Goal: Task Accomplishment & Management: Manage account settings

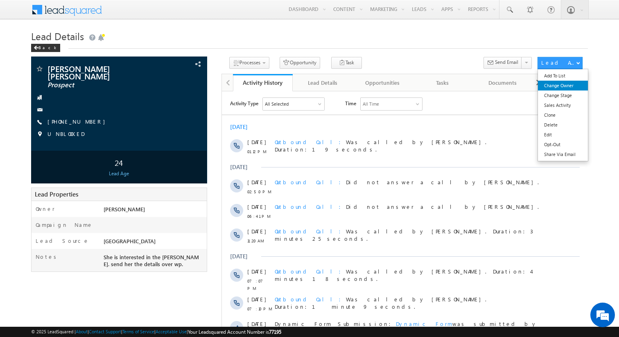
click at [563, 84] on link "Change Owner" at bounding box center [563, 86] width 50 height 10
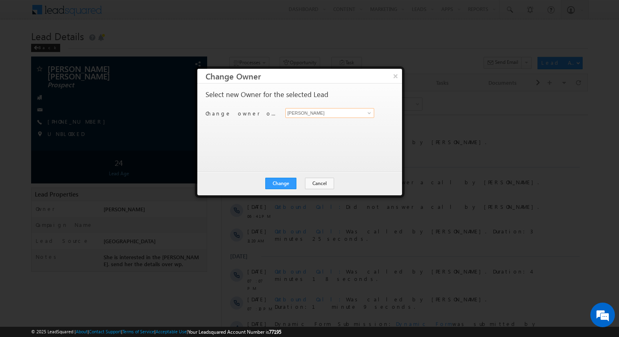
click at [313, 111] on input "[PERSON_NAME]" at bounding box center [329, 113] width 89 height 10
type input "[PERSON_NAME]"
click at [284, 182] on button "Change" at bounding box center [280, 183] width 31 height 11
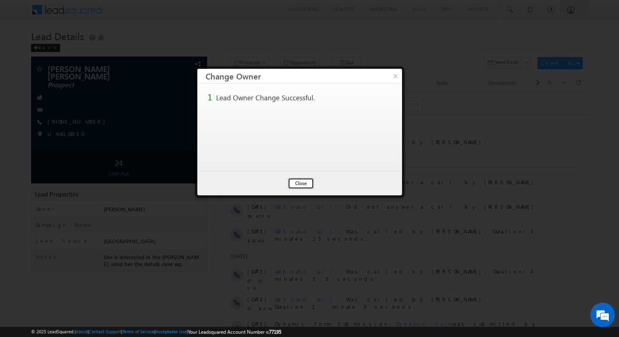
click at [295, 183] on button "Close" at bounding box center [301, 183] width 26 height 11
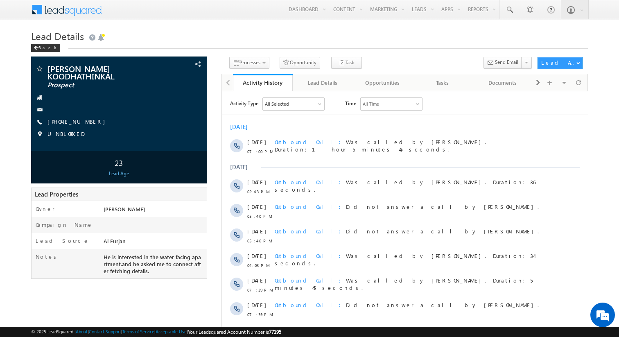
click at [9, 181] on body "Menu Kunal Sehrawat kunal .sehr awat@ indgl obal. ae obal." at bounding box center [309, 224] width 619 height 449
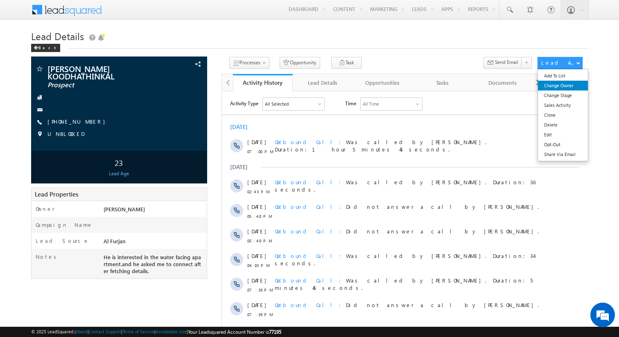
click at [562, 85] on link "Change Owner" at bounding box center [563, 86] width 50 height 10
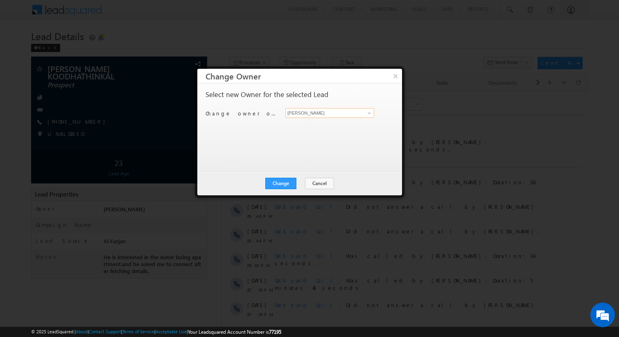
click at [320, 117] on input "[PERSON_NAME]" at bounding box center [329, 113] width 89 height 10
click at [315, 130] on span "[EMAIL_ADDRESS][PERSON_NAME][DOMAIN_NAME]" at bounding box center [326, 129] width 74 height 6
type input "[PERSON_NAME]"
click at [291, 179] on button "Change" at bounding box center [280, 183] width 31 height 11
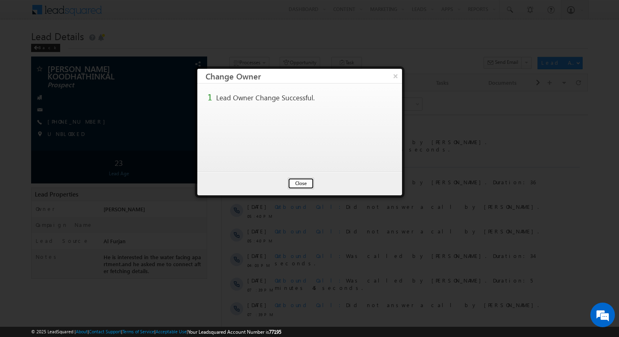
click at [304, 183] on button "Close" at bounding box center [301, 183] width 26 height 11
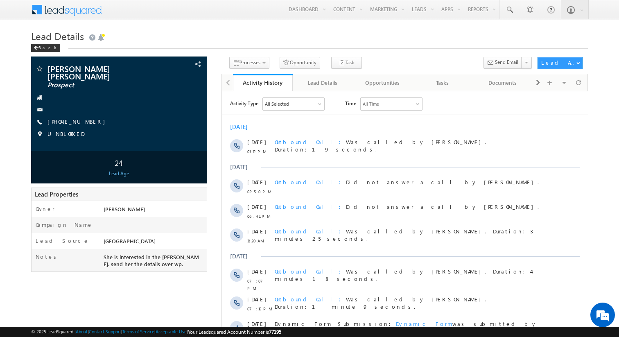
click at [372, 43] on h1 "Lead Details" at bounding box center [309, 35] width 557 height 16
click at [4, 114] on body "Menu Kunal Sehrawat kunal .sehr awat@ indgl obal. ae obal." at bounding box center [309, 211] width 619 height 423
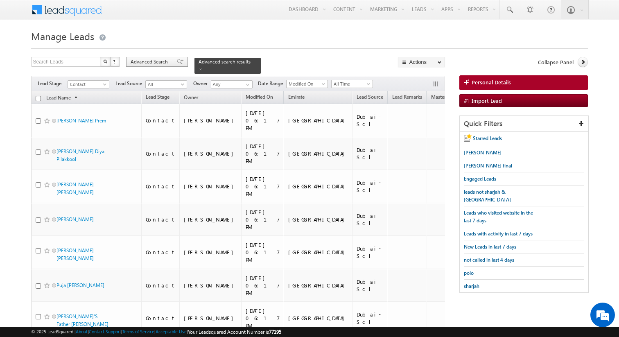
click at [163, 63] on span "Advanced Search" at bounding box center [151, 61] width 40 height 7
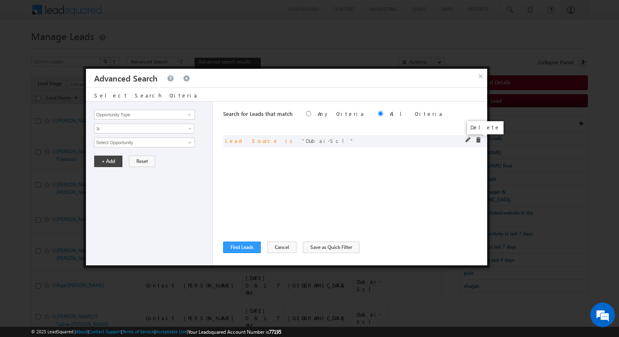
click at [477, 141] on span at bounding box center [478, 140] width 6 height 6
click at [165, 115] on input "Opportunity Type" at bounding box center [144, 115] width 101 height 10
type input "Lead Stage"
click at [157, 128] on span "Is" at bounding box center [139, 128] width 89 height 7
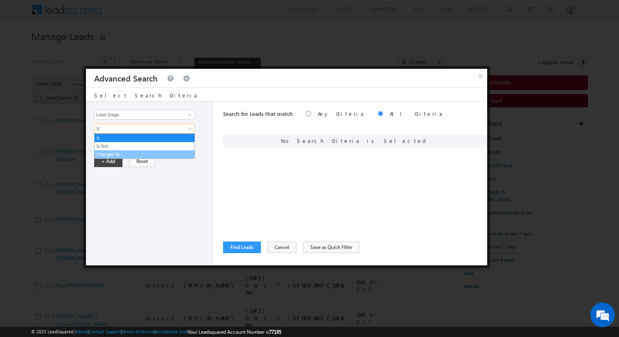
click at [122, 153] on link "Changed To" at bounding box center [145, 154] width 100 height 7
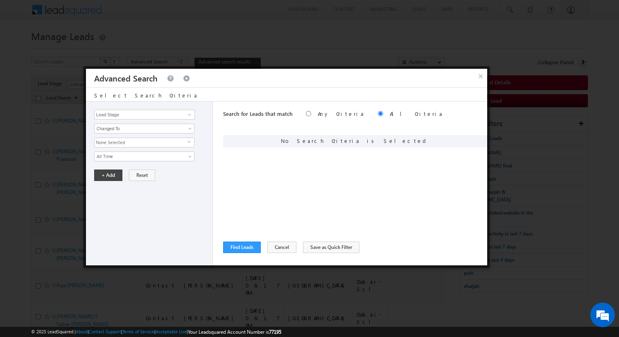
click at [122, 143] on span "None Selected" at bounding box center [141, 142] width 93 height 9
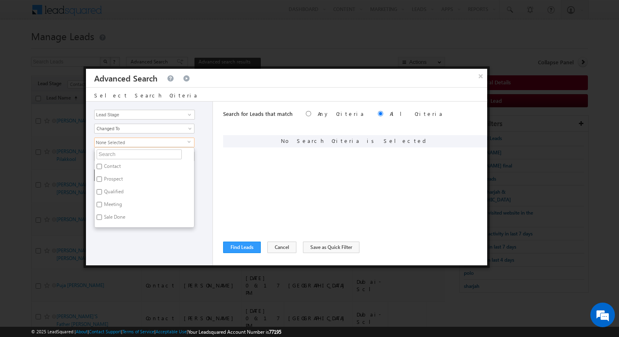
click at [115, 178] on label "Prospect" at bounding box center [113, 180] width 36 height 13
click at [102, 178] on input "Prospect" at bounding box center [99, 178] width 5 height 5
checkbox input "true"
click at [116, 191] on label "Qualified" at bounding box center [113, 193] width 37 height 13
click at [102, 191] on input "Qualified" at bounding box center [99, 191] width 5 height 5
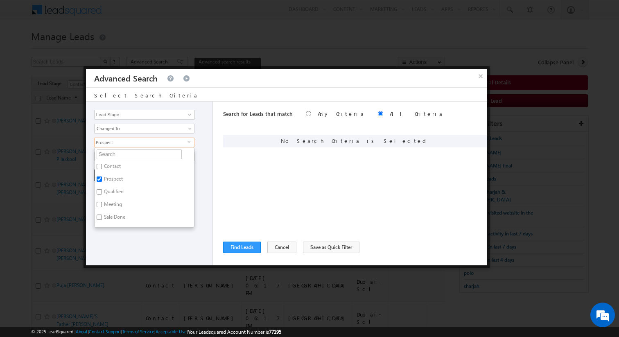
checkbox input "true"
click at [204, 192] on div "Opportunity Type Lead Activity Task Sales Group Prospect Id Address 1 Address 2…" at bounding box center [149, 184] width 127 height 164
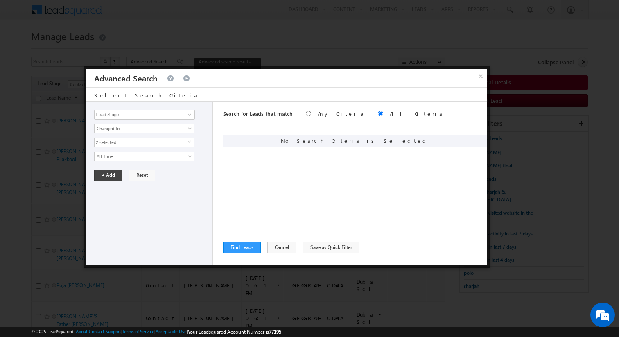
click at [359, 83] on div "× Advanced Search" at bounding box center [286, 78] width 401 height 18
click at [273, 246] on button "Cancel" at bounding box center [281, 247] width 29 height 11
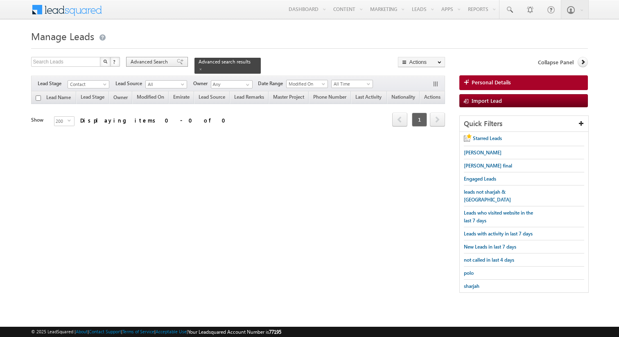
click at [144, 66] on div "Advanced Search" at bounding box center [157, 62] width 62 height 10
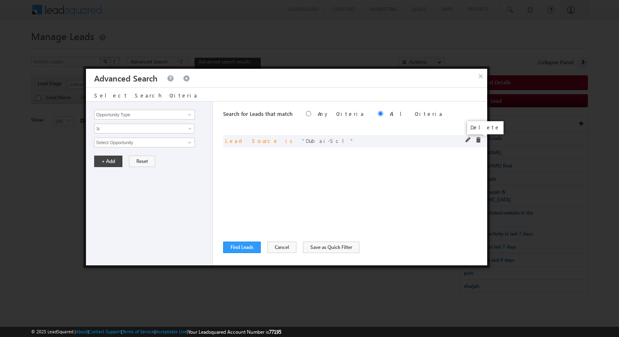
click at [478, 140] on span at bounding box center [478, 140] width 6 height 6
click at [184, 116] on link at bounding box center [188, 115] width 10 height 8
type input "Lead Source"
click at [170, 129] on span "Is" at bounding box center [139, 128] width 89 height 7
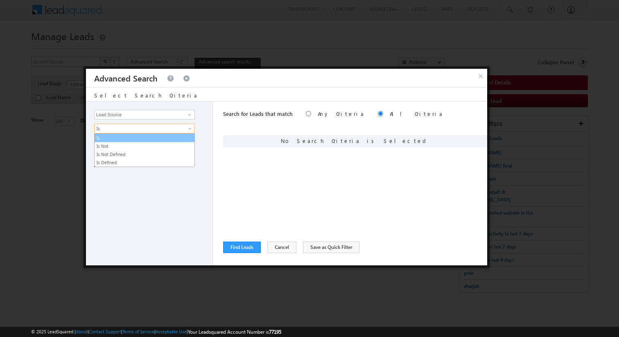
click at [140, 141] on link "Is" at bounding box center [145, 137] width 100 height 7
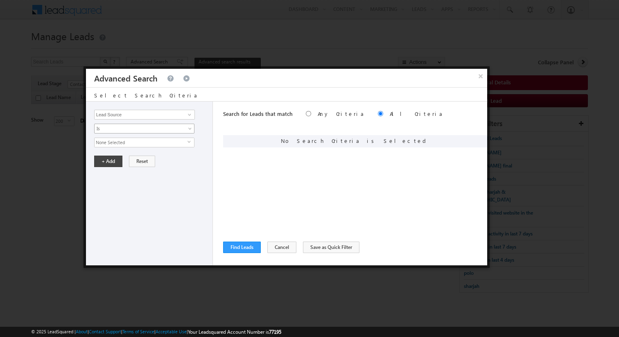
click at [142, 128] on span "Is" at bounding box center [139, 128] width 89 height 7
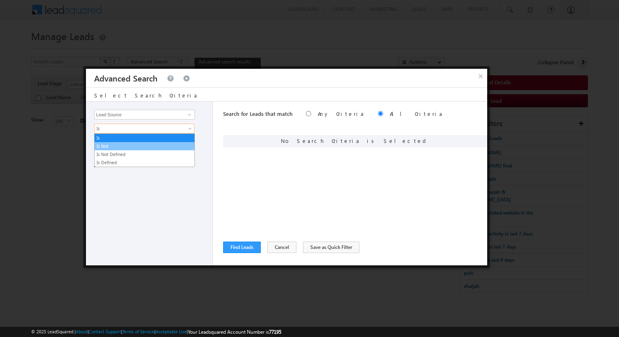
click at [129, 144] on link "Is Not" at bounding box center [145, 145] width 100 height 7
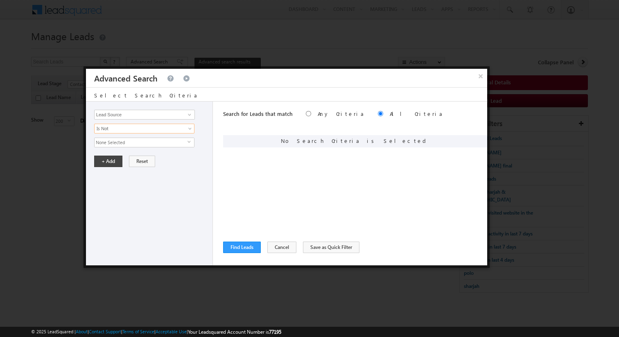
click at [129, 140] on span "None Selected" at bounding box center [141, 142] width 93 height 9
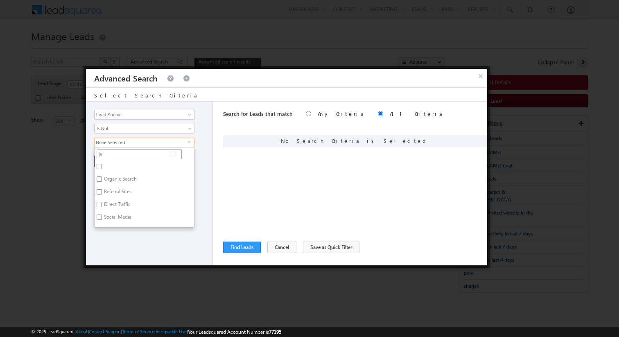
type input "jvc"
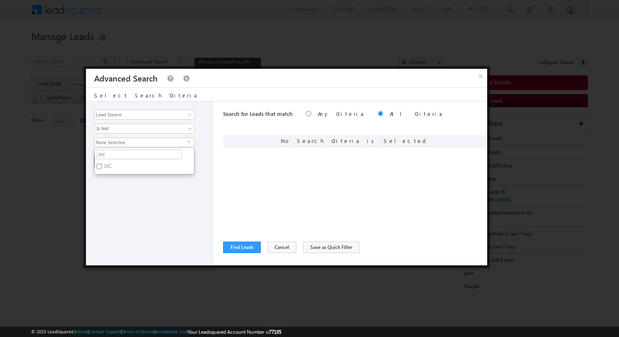
click at [119, 164] on label "JVC" at bounding box center [107, 167] width 25 height 13
click at [102, 164] on input "JVC" at bounding box center [99, 166] width 5 height 5
checkbox input "true"
click at [119, 159] on input "jvc" at bounding box center [139, 154] width 85 height 10
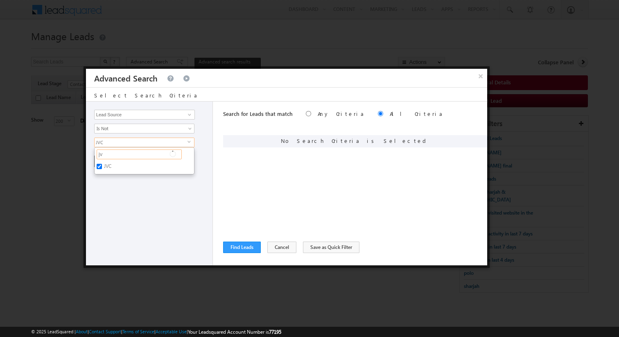
type input "jvt"
click at [112, 164] on label "JVT" at bounding box center [107, 167] width 25 height 13
click at [102, 164] on input "JVT" at bounding box center [99, 166] width 5 height 5
checkbox input "true"
click at [118, 157] on input "jvt" at bounding box center [139, 154] width 85 height 10
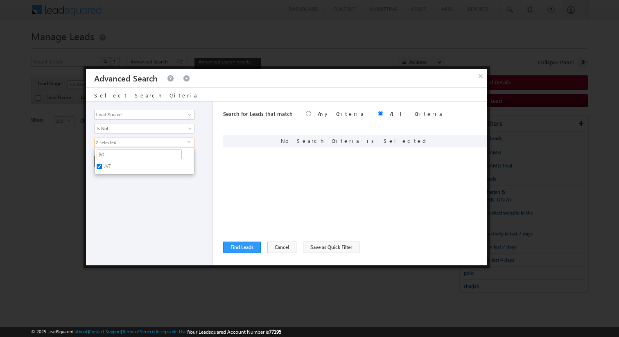
click at [118, 157] on input "jvt" at bounding box center [139, 154] width 85 height 10
type input "fur"
click at [113, 168] on label "Al Furjan" at bounding box center [113, 167] width 37 height 13
click at [102, 168] on input "Al Furjan" at bounding box center [99, 166] width 5 height 5
checkbox input "true"
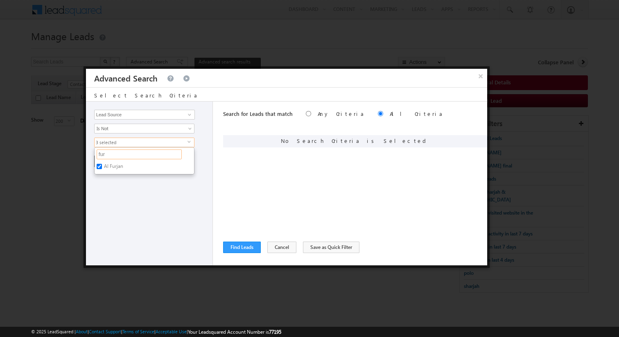
click at [115, 158] on input "fur" at bounding box center [139, 154] width 85 height 10
type input "arj"
click at [113, 183] on label "Arjan" at bounding box center [109, 180] width 29 height 13
click at [102, 182] on input "Arjan" at bounding box center [99, 178] width 5 height 5
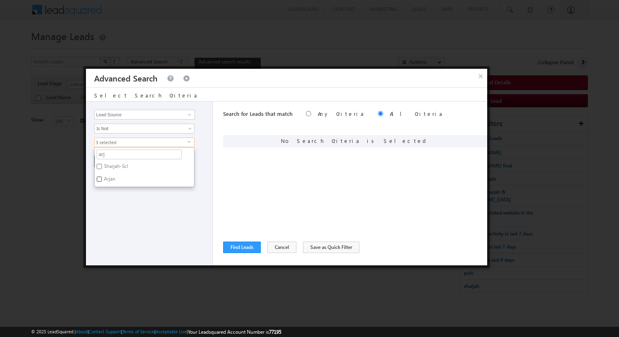
checkbox input "true"
click at [122, 156] on input "arj" at bounding box center [139, 154] width 85 height 10
type input "mot"
click at [110, 167] on label "Motor City" at bounding box center [115, 167] width 41 height 13
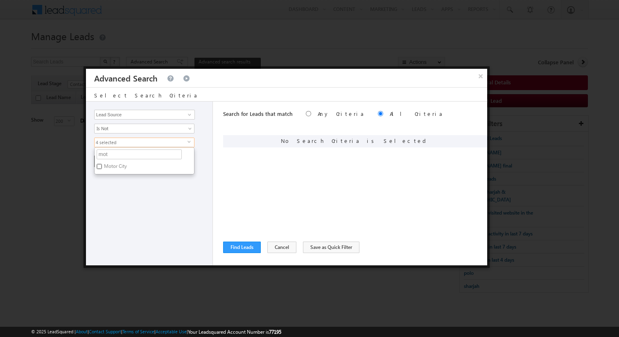
click at [102, 167] on input "Motor City" at bounding box center [99, 166] width 5 height 5
checkbox input "true"
click at [119, 157] on input "mot" at bounding box center [139, 154] width 85 height 10
type input "s"
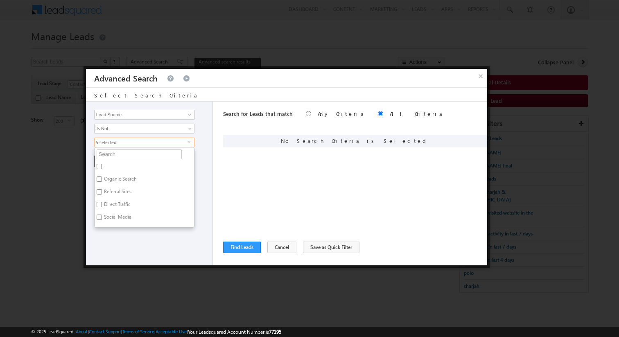
click at [198, 167] on div "Opportunity Type Lead Activity Task Sales Group Prospect Id Address 1 Address 2…" at bounding box center [149, 184] width 127 height 164
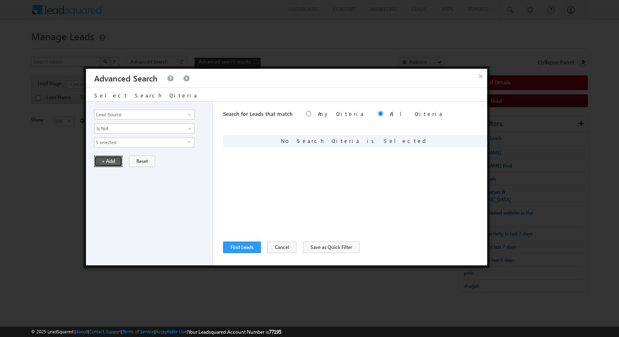
click at [113, 162] on button "+ Add" at bounding box center [108, 161] width 28 height 11
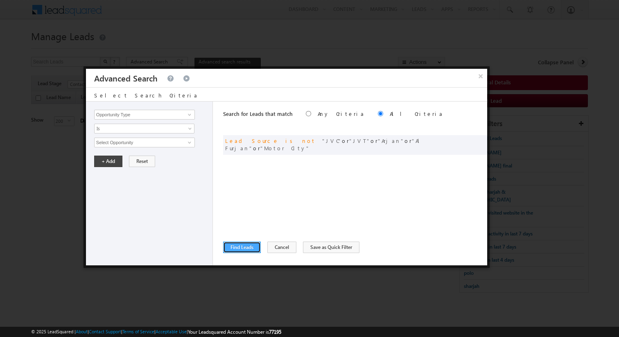
click at [253, 251] on button "Find Leads" at bounding box center [242, 247] width 38 height 11
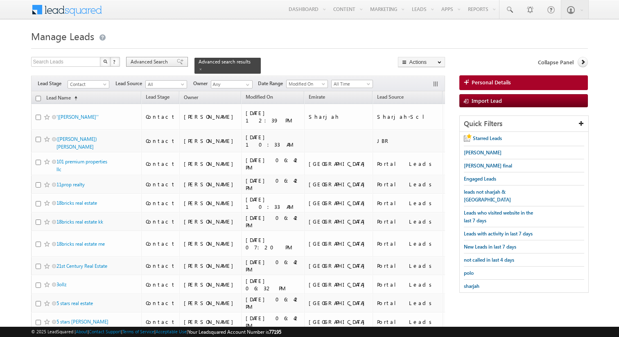
click at [149, 63] on span "Advanced Search" at bounding box center [151, 61] width 40 height 7
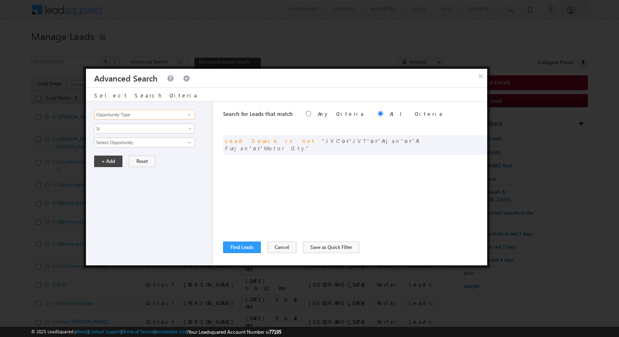
click at [177, 117] on input "Opportunity Type" at bounding box center [144, 115] width 101 height 10
type input "Owner"
click at [167, 130] on span "Is" at bounding box center [139, 128] width 89 height 7
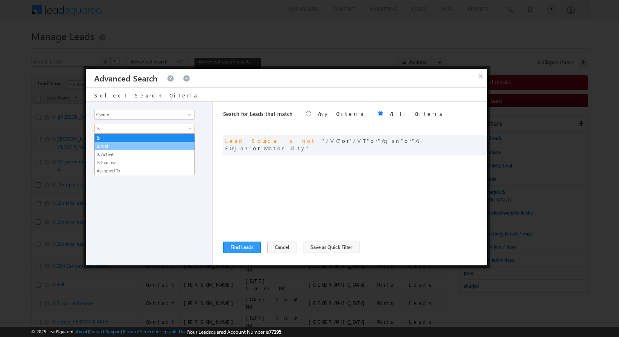
click at [135, 149] on link "Is Not" at bounding box center [145, 145] width 100 height 7
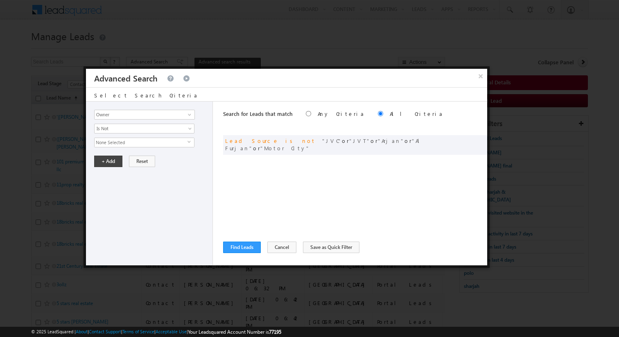
click at [128, 144] on span "None Selected" at bounding box center [141, 142] width 93 height 9
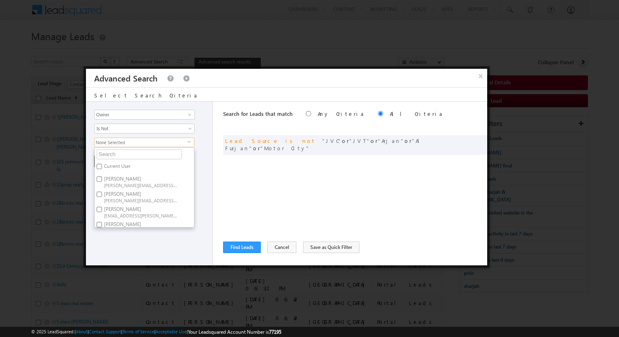
click at [113, 165] on label "Current User" at bounding box center [117, 167] width 44 height 13
click at [102, 165] on input "Current User" at bounding box center [99, 166] width 5 height 5
checkbox input "true"
click at [206, 167] on div "Opportunity Type Lead Activity Task Sales Group Prospect Id Address 1 Address 2…" at bounding box center [149, 184] width 127 height 164
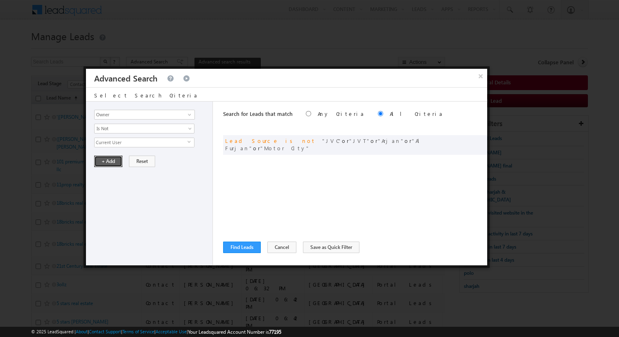
click at [111, 163] on button "+ Add" at bounding box center [108, 161] width 28 height 11
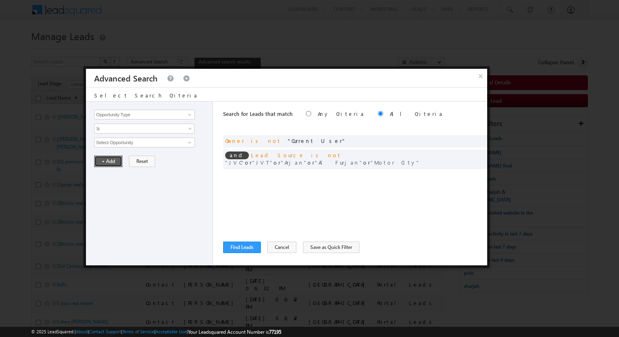
click at [107, 164] on button "+ Add" at bounding box center [108, 161] width 28 height 11
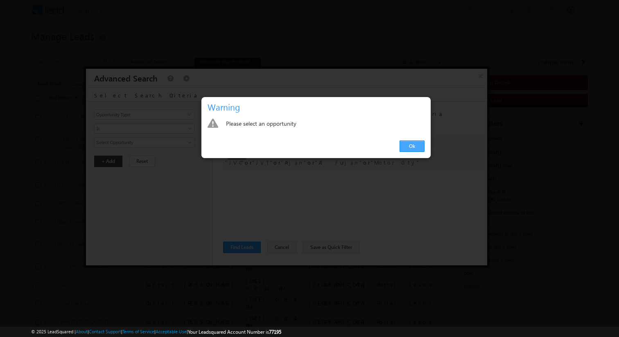
click at [412, 147] on link "Ok" at bounding box center [412, 145] width 25 height 11
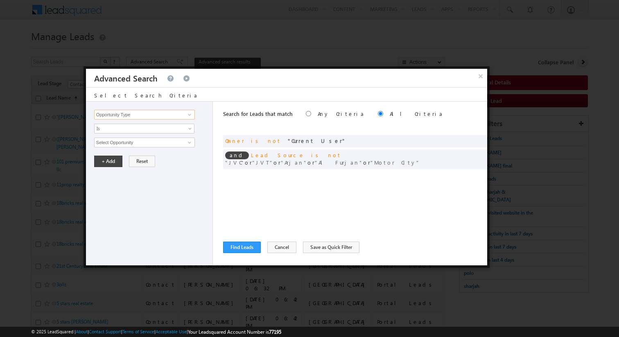
click at [143, 114] on input "Opportunity Type" at bounding box center [144, 115] width 101 height 10
type input "Sales Group"
click at [132, 144] on span "None Selected" at bounding box center [141, 142] width 93 height 9
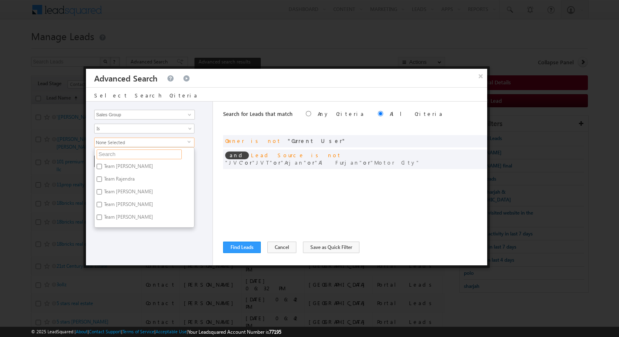
click at [128, 158] on input "text" at bounding box center [139, 154] width 85 height 10
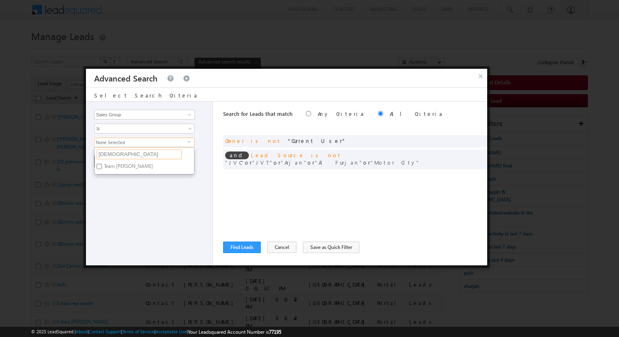
type input "shiva"
click at [126, 165] on label "Team Shiva Sisodia" at bounding box center [128, 167] width 67 height 13
click at [102, 165] on input "Team Shiva Sisodia" at bounding box center [99, 166] width 5 height 5
checkbox input "true"
click at [126, 156] on input "shiva" at bounding box center [139, 154] width 85 height 10
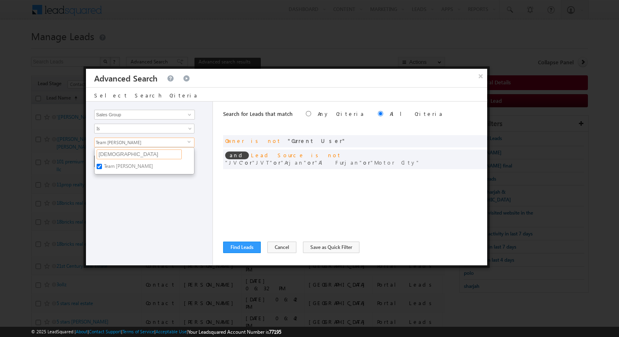
click at [126, 156] on input "shiva" at bounding box center [139, 154] width 85 height 10
type input "raj"
click at [127, 167] on label "Team Rajendra" at bounding box center [119, 167] width 48 height 13
click at [102, 167] on input "Team Rajendra" at bounding box center [99, 166] width 5 height 5
checkbox input "true"
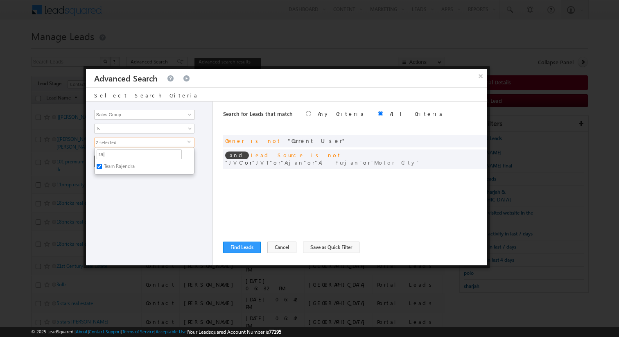
click at [142, 187] on div "Opportunity Type Lead Activity Task Sales Group Prospect Id Address 1 Address 2…" at bounding box center [149, 184] width 127 height 164
click at [112, 164] on button "+ Add" at bounding box center [108, 161] width 28 height 11
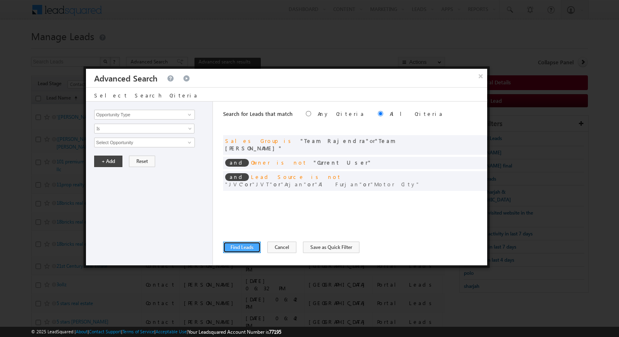
click at [252, 248] on button "Find Leads" at bounding box center [242, 247] width 38 height 11
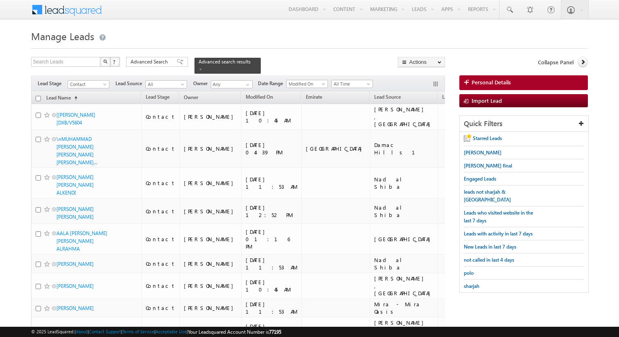
click at [38, 97] on input "checkbox" at bounding box center [38, 98] width 5 height 5
checkbox input "true"
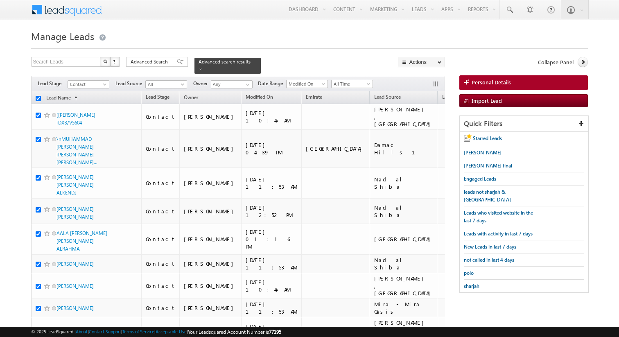
checkbox input "true"
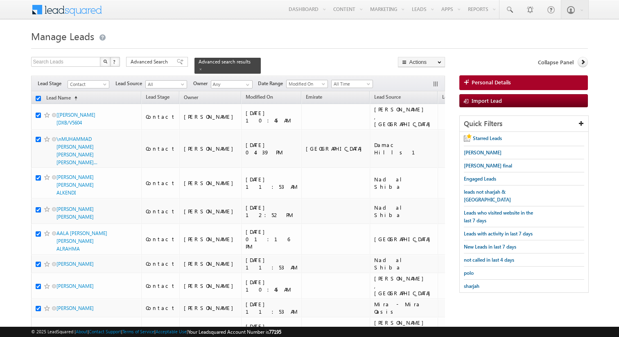
checkbox input "true"
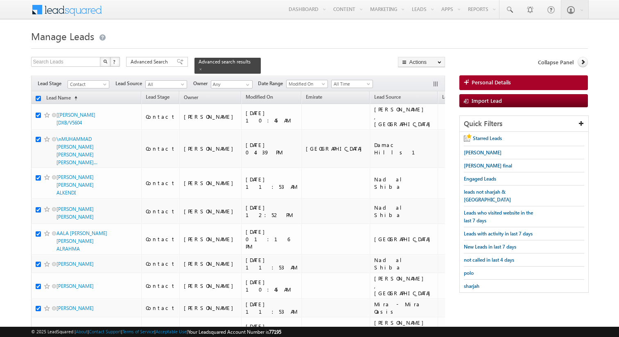
checkbox input "true"
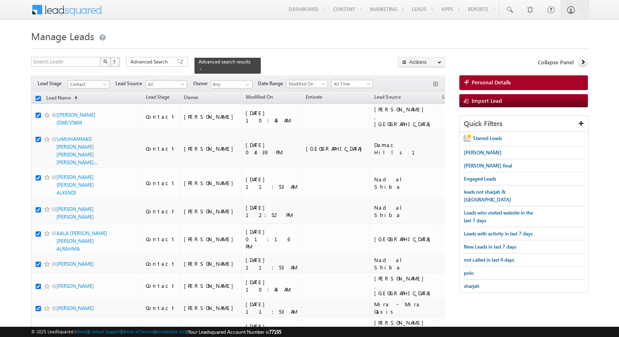
checkbox input "true"
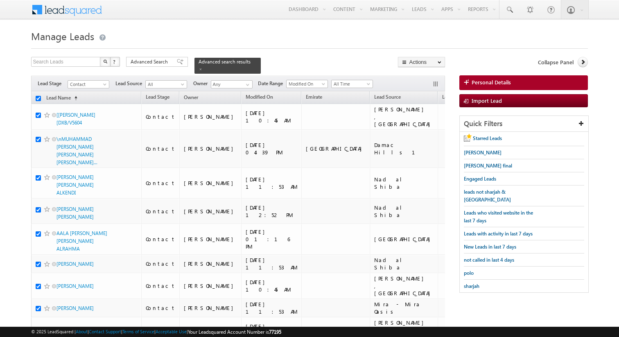
checkbox input "true"
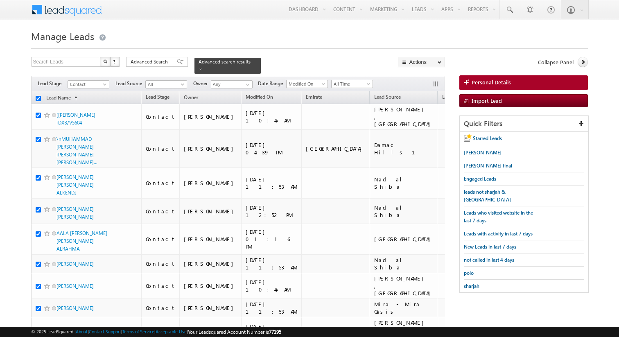
checkbox input "true"
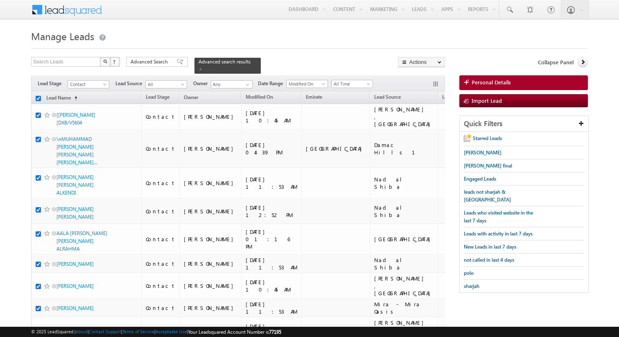
checkbox input "true"
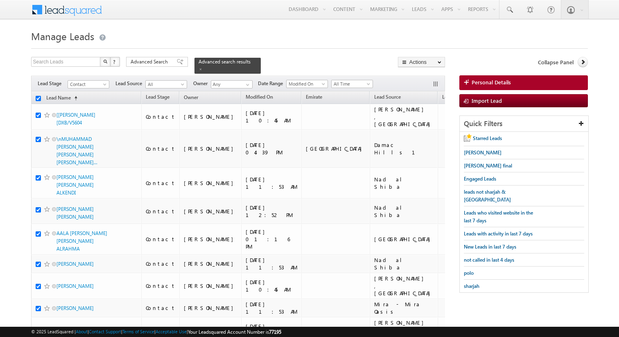
checkbox input "true"
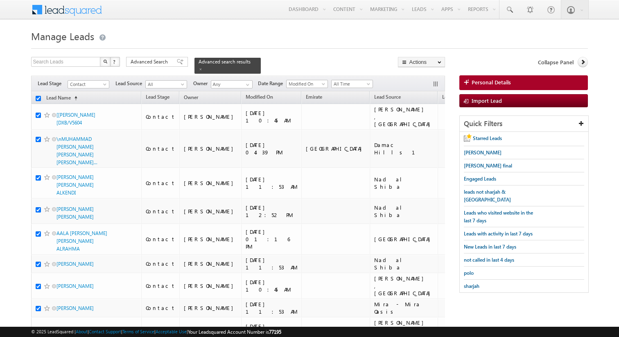
checkbox input "true"
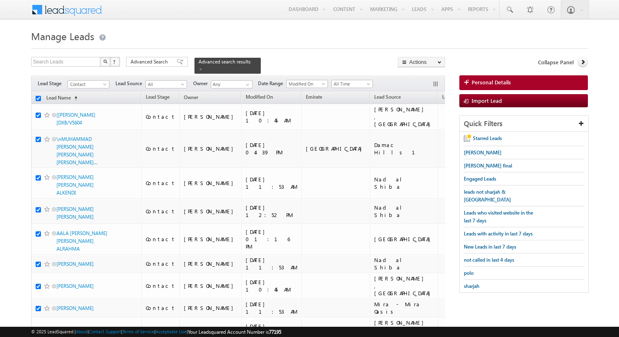
checkbox input "true"
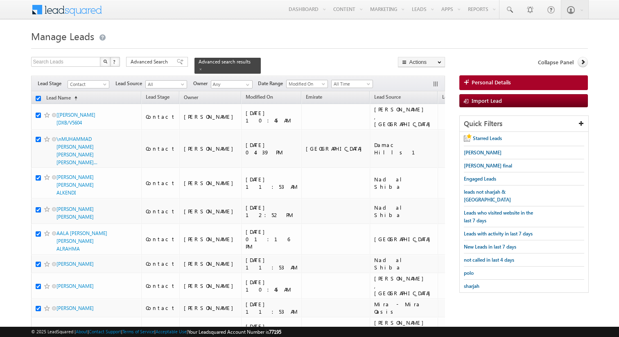
checkbox input "true"
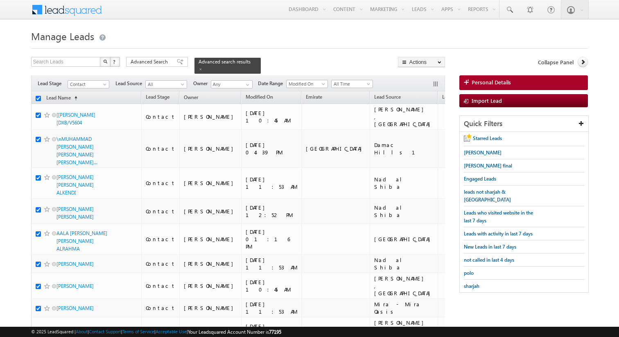
checkbox input "true"
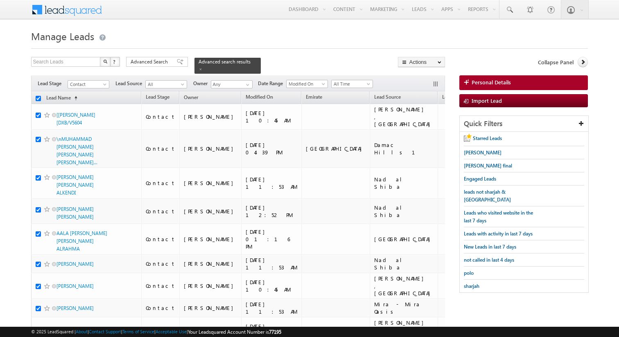
checkbox input "true"
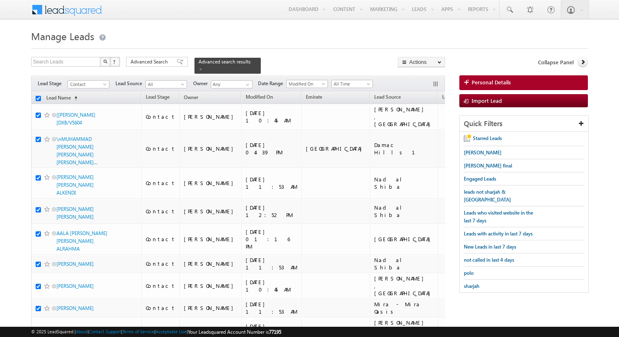
checkbox input "true"
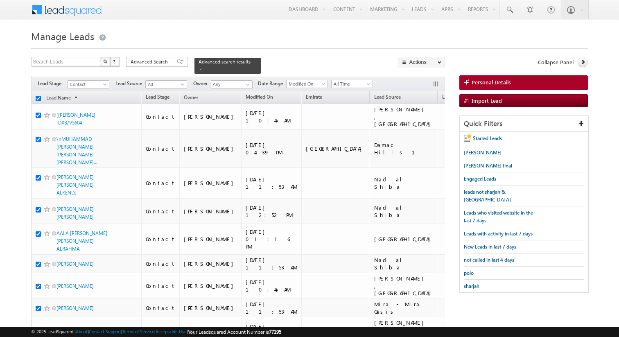
checkbox input "true"
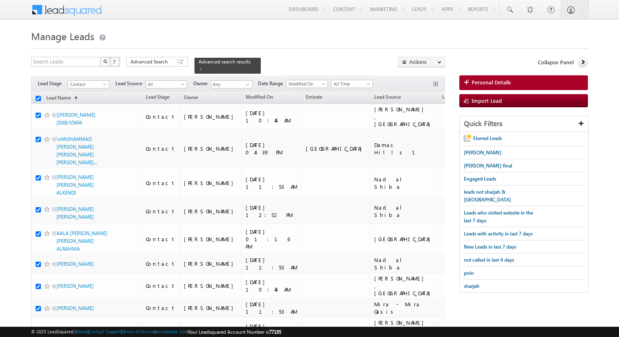
checkbox input "true"
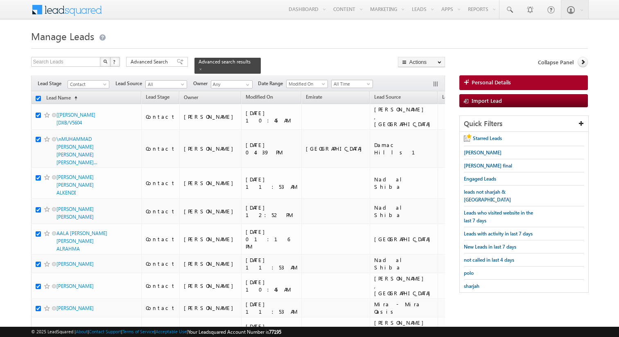
checkbox input "true"
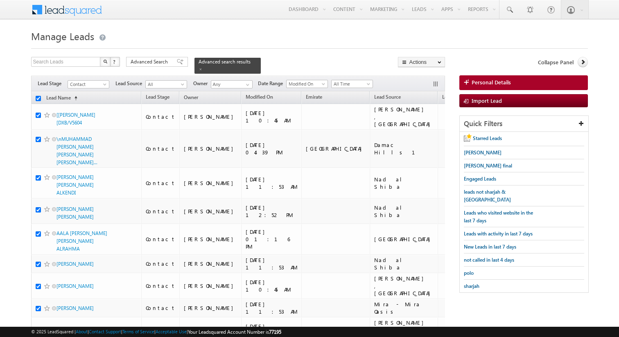
checkbox input "true"
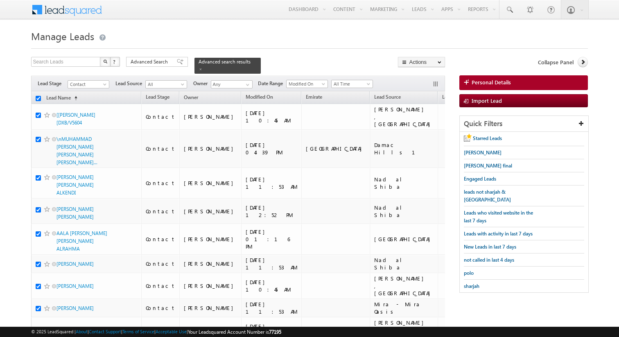
checkbox input "true"
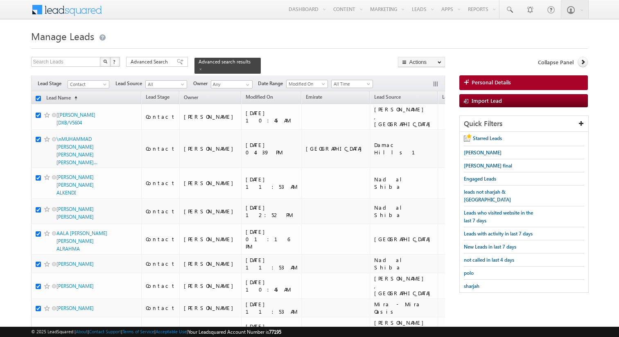
checkbox input "true"
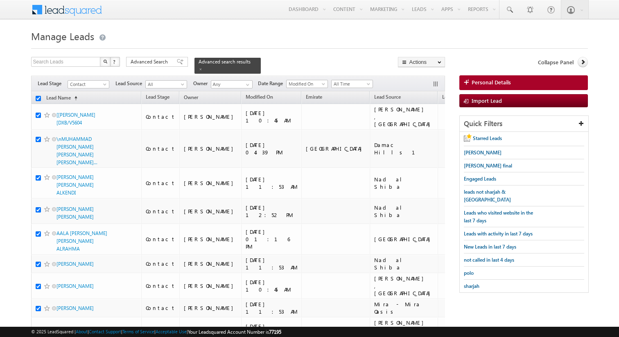
checkbox input "true"
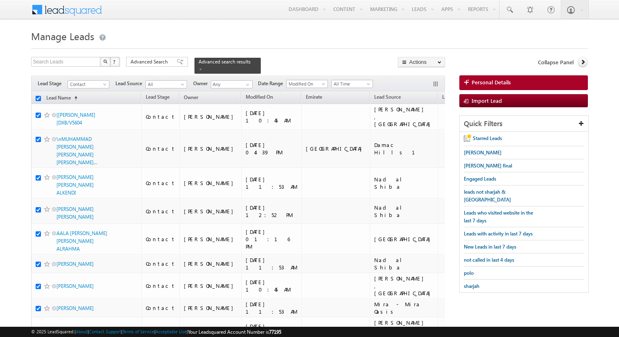
checkbox input "true"
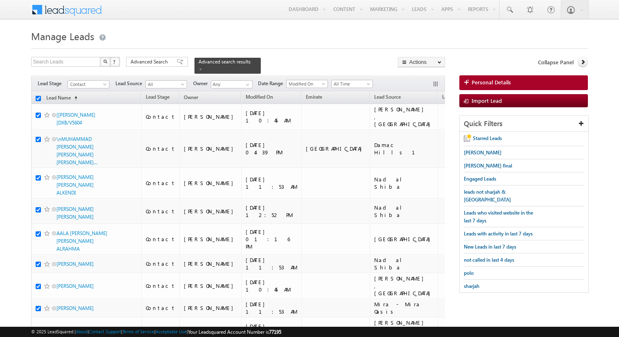
checkbox input "true"
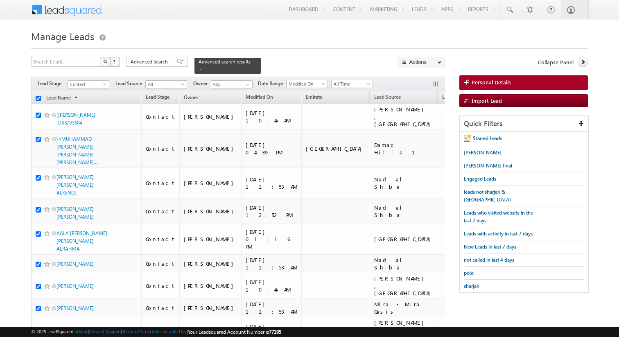
checkbox input "true"
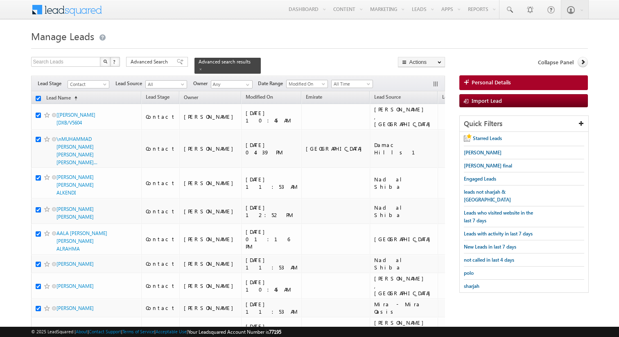
checkbox input "true"
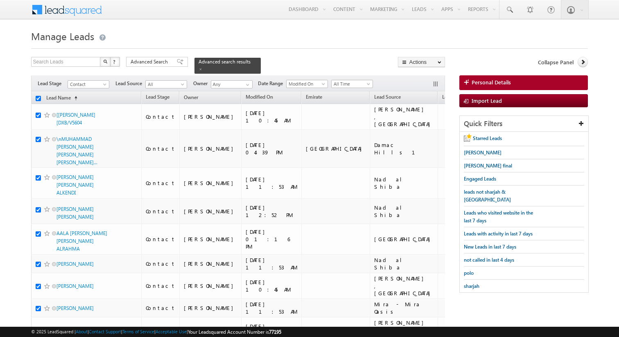
checkbox input "true"
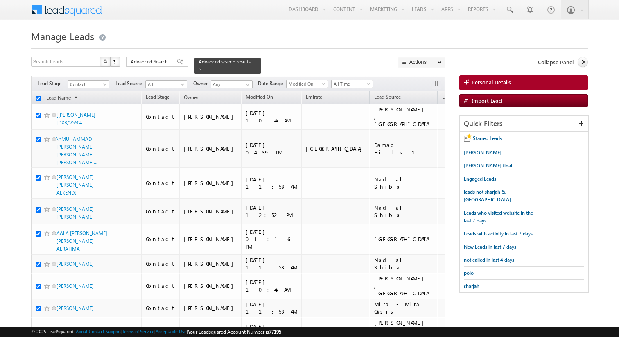
checkbox input "true"
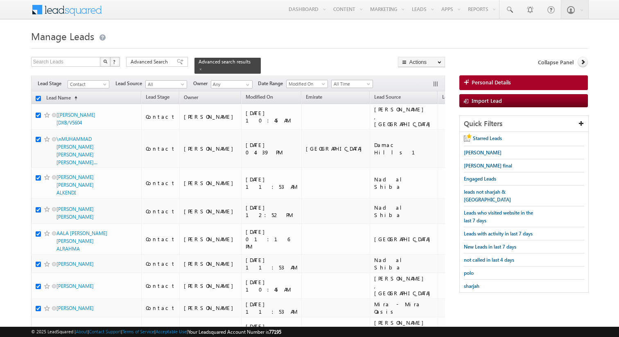
checkbox input "true"
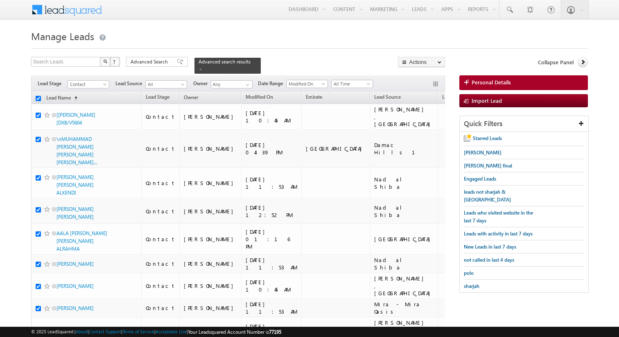
checkbox input "true"
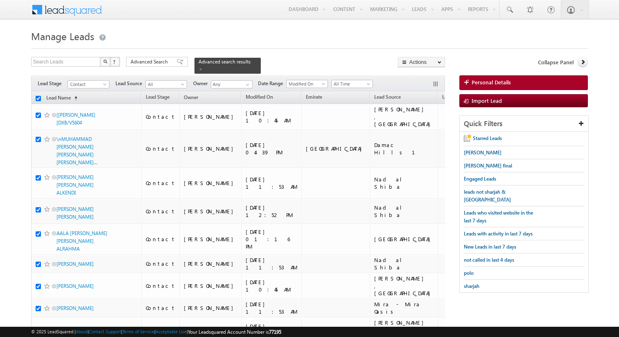
checkbox input "true"
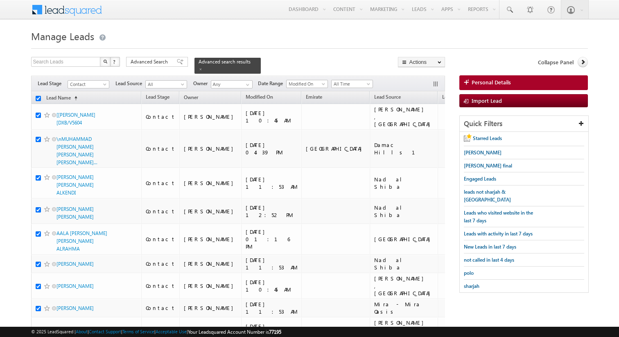
checkbox input "true"
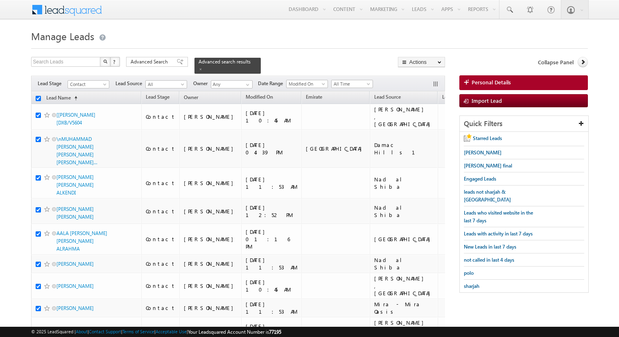
checkbox input "true"
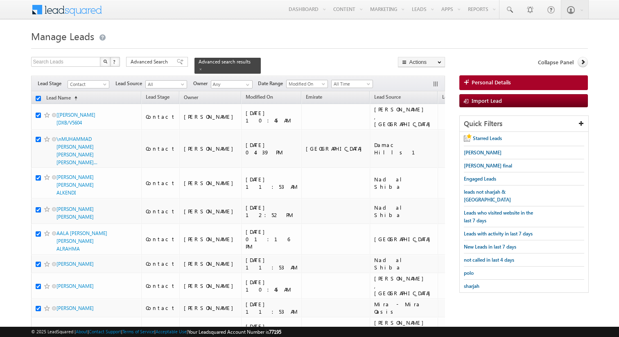
checkbox input "true"
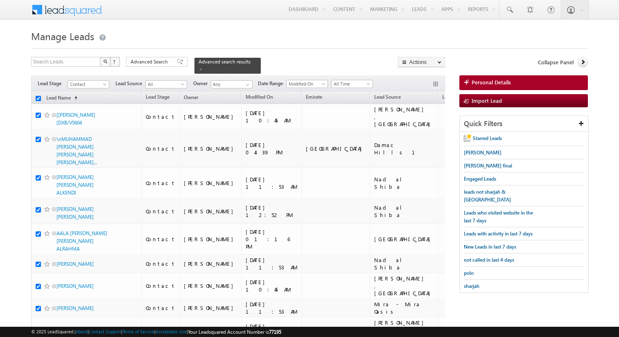
checkbox input "true"
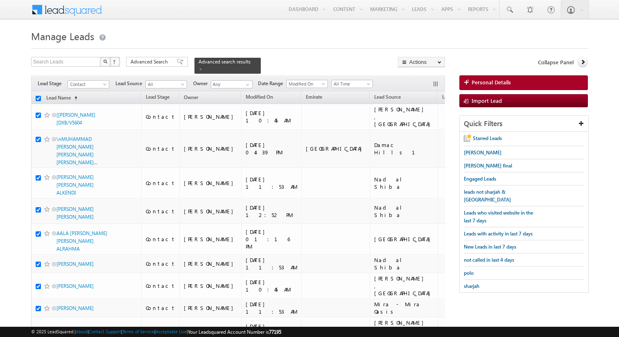
checkbox input "true"
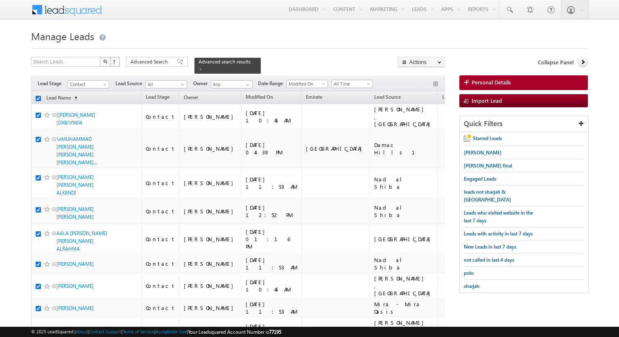
checkbox input "true"
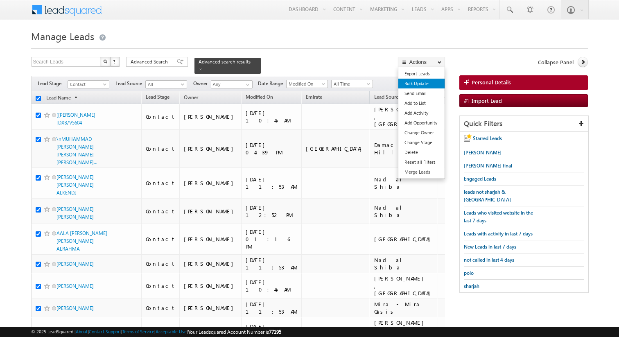
click at [418, 84] on link "Bulk Update" at bounding box center [421, 84] width 46 height 10
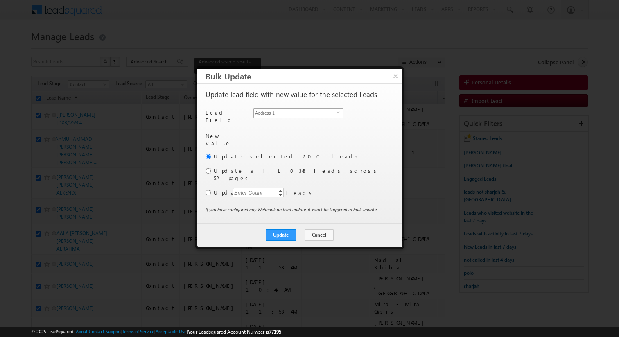
click at [312, 114] on span "Address 1" at bounding box center [295, 112] width 83 height 9
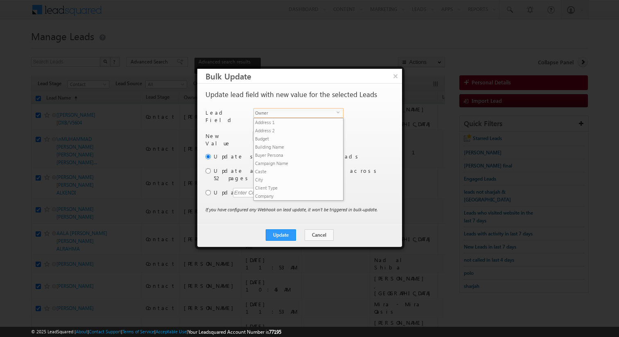
scroll to position [311, 0]
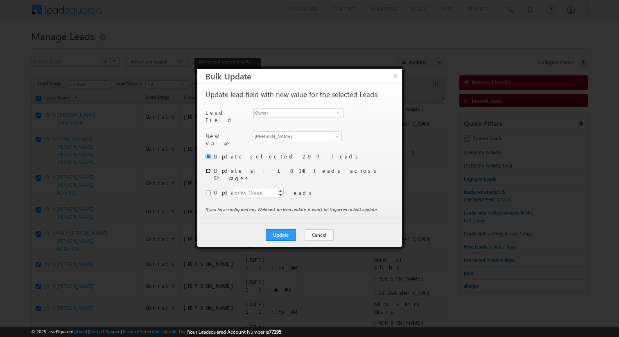
click at [210, 168] on input "radio" at bounding box center [207, 170] width 5 height 5
click at [287, 229] on button "Update" at bounding box center [281, 234] width 30 height 11
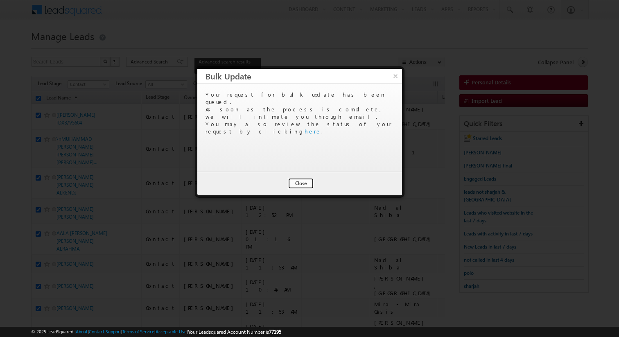
click at [300, 183] on button "Close" at bounding box center [301, 183] width 26 height 11
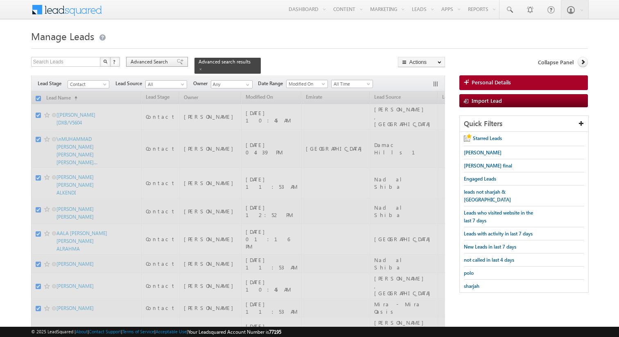
click at [163, 65] on span "Advanced Search" at bounding box center [151, 61] width 40 height 7
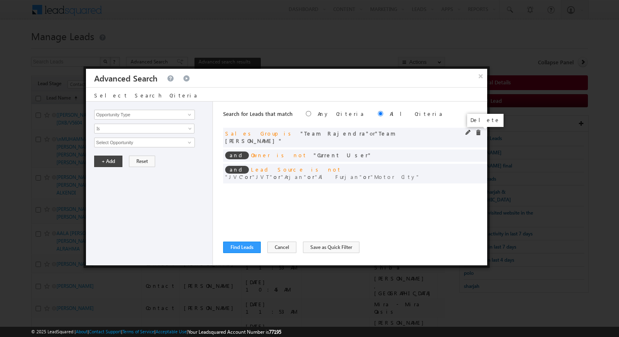
click at [479, 133] on span at bounding box center [478, 133] width 6 height 6
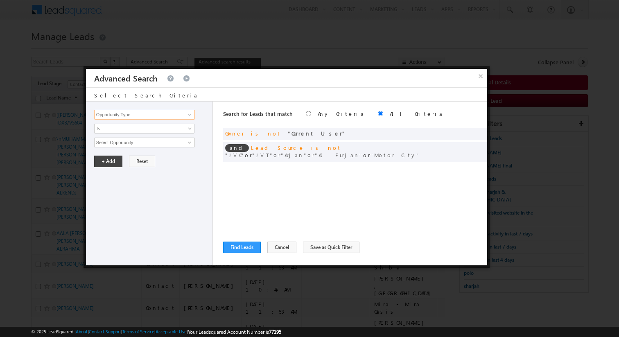
click at [163, 114] on input "Opportunity Type" at bounding box center [144, 115] width 101 height 10
click at [142, 142] on span "None Selected" at bounding box center [141, 142] width 93 height 9
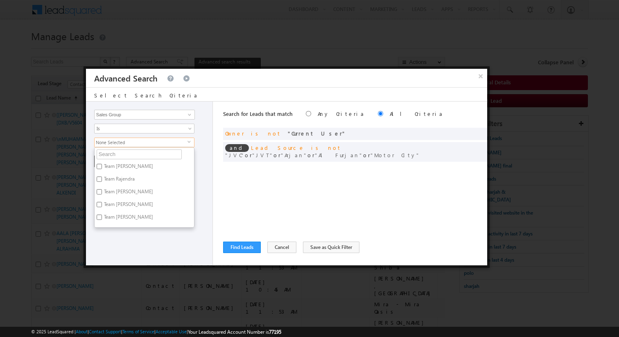
click at [126, 165] on label "Team Kunal Sehrawat" at bounding box center [128, 167] width 67 height 13
click at [102, 165] on input "Team Kunal Sehrawat" at bounding box center [99, 166] width 5 height 5
click at [205, 188] on div "Opportunity Type Lead Activity Task Sales Group Prospect Id Address 1 Address 2…" at bounding box center [149, 184] width 127 height 164
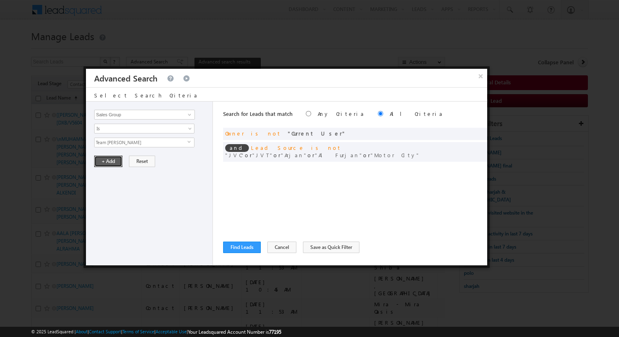
click at [119, 164] on button "+ Add" at bounding box center [108, 161] width 28 height 11
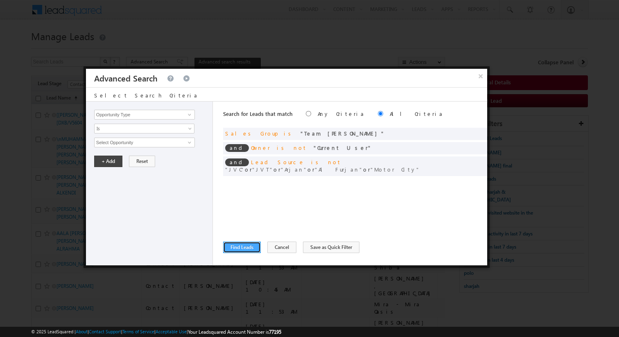
click at [235, 247] on button "Find Leads" at bounding box center [242, 247] width 38 height 11
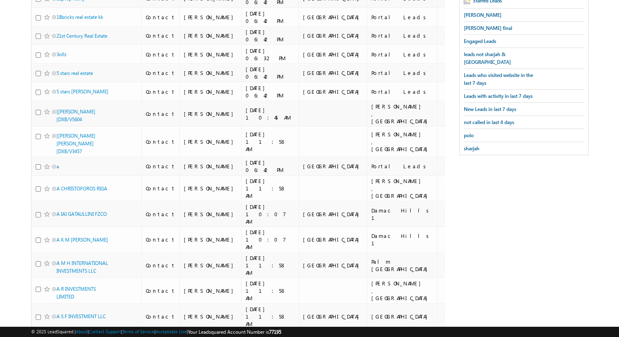
scroll to position [0, 0]
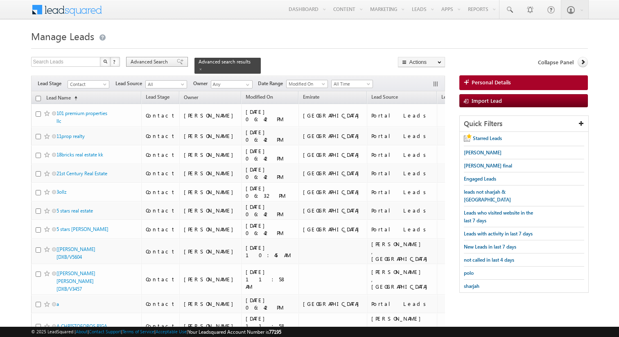
click at [149, 59] on span "Advanced Search" at bounding box center [151, 61] width 40 height 7
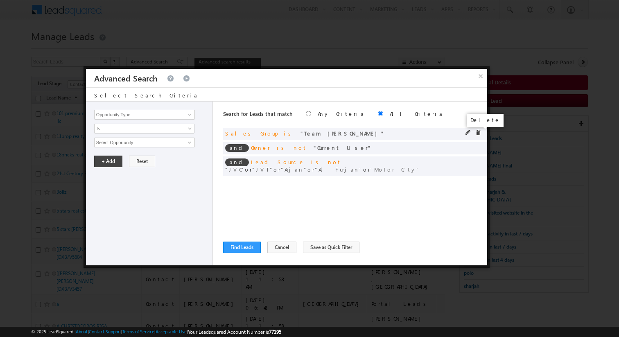
click at [479, 131] on span at bounding box center [478, 133] width 6 height 6
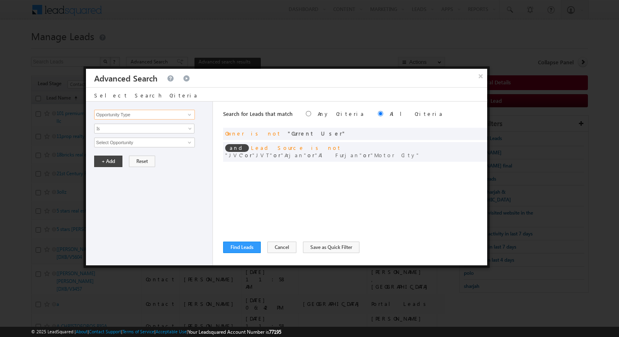
click at [163, 114] on input "Opportunity Type" at bounding box center [144, 115] width 101 height 10
click at [160, 130] on link "Owner" at bounding box center [144, 131] width 101 height 9
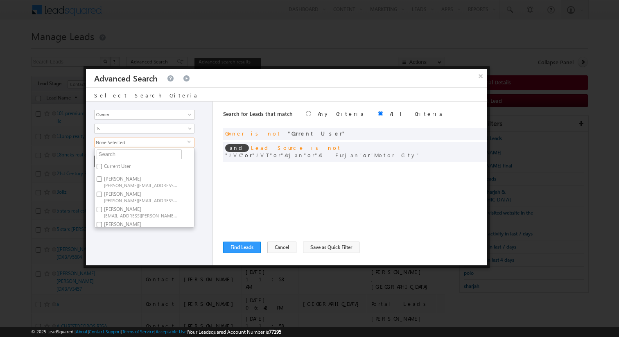
click at [123, 181] on label "Aakash Arora aakash.arora@indglobal.ae" at bounding box center [140, 181] width 91 height 15
click at [102, 181] on input "Aakash Arora aakash.arora@indglobal.ae" at bounding box center [99, 178] width 5 height 5
click at [122, 184] on span "[EMAIL_ADDRESS][PERSON_NAME][DOMAIN_NAME]" at bounding box center [141, 187] width 74 height 6
click at [102, 184] on input "Siddharth Gambhir siddharth.gambhir@indglobal.ae" at bounding box center [99, 180] width 5 height 5
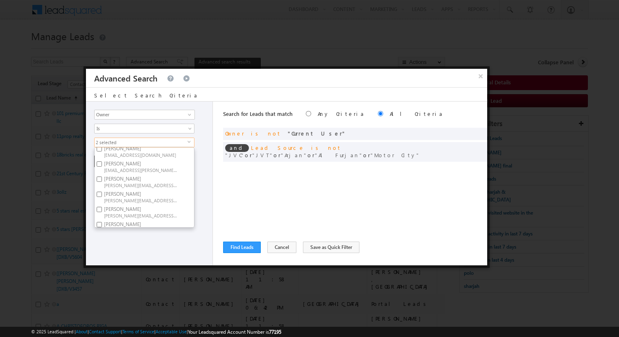
scroll to position [375, 0]
click at [121, 184] on label "Rahul Joshi rahul.joshi@indglobal.ae" at bounding box center [140, 185] width 91 height 15
click at [102, 184] on input "Rahul Joshi rahul.joshi@indglobal.ae" at bounding box center [99, 183] width 5 height 5
click at [122, 169] on label "Rahul Bhargav rahul.bhargav@indglobal.ae" at bounding box center [140, 170] width 91 height 15
click at [102, 169] on input "Rahul Bhargav rahul.bhargav@indglobal.ae" at bounding box center [99, 167] width 5 height 5
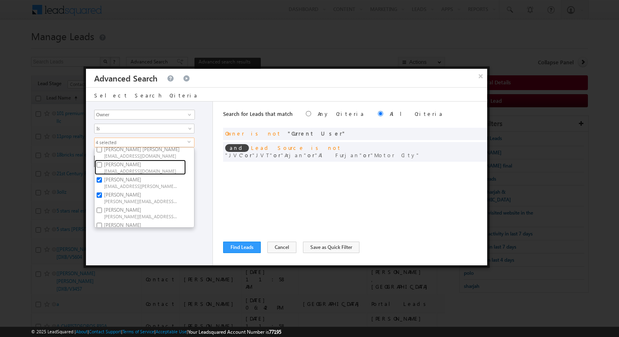
click at [122, 169] on span "[EMAIL_ADDRESS][DOMAIN_NAME]" at bounding box center [141, 170] width 74 height 6
click at [102, 167] on input "Prashant Nayak prashant.nayak@indglobal.ae" at bounding box center [99, 164] width 5 height 5
click at [122, 179] on label "Hrishav Rana hrishav.rana@indglobal.ae" at bounding box center [140, 181] width 91 height 15
click at [102, 179] on input "Hrishav Rana hrishav.rana@indglobal.ae" at bounding box center [99, 178] width 5 height 5
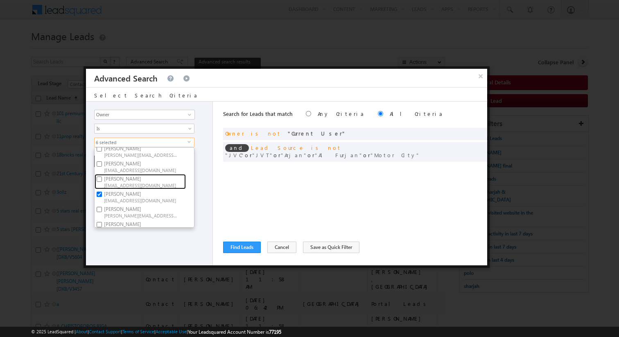
click at [122, 179] on label "Dinesh Sharma dinesh.sharma@indglobal.ae" at bounding box center [140, 181] width 91 height 15
click at [102, 179] on input "Dinesh Sharma dinesh.sharma@indglobal.ae" at bounding box center [99, 178] width 5 height 5
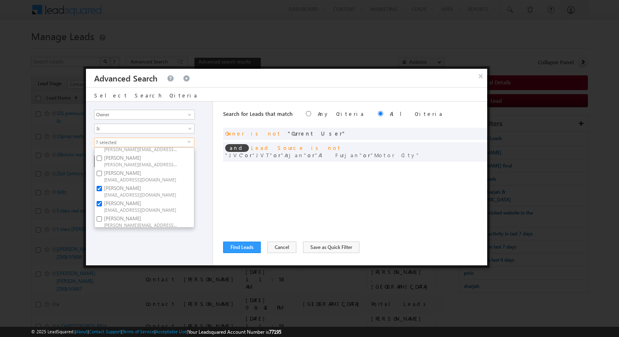
scroll to position [172, 0]
click at [122, 179] on span "[EMAIL_ADDRESS][DOMAIN_NAME]" at bounding box center [141, 180] width 74 height 6
click at [102, 177] on input "Dinesh Kumar dinesh.kumar@indglobal.ae" at bounding box center [99, 174] width 5 height 5
click at [206, 184] on div "Opportunity Type Lead Activity Task Sales Group Prospect Id Address 1 Address 2…" at bounding box center [149, 184] width 127 height 164
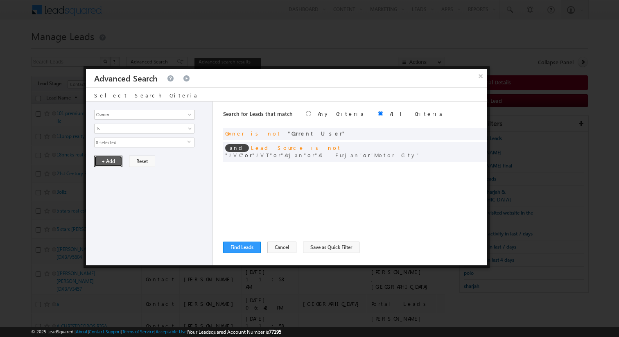
click at [108, 162] on button "+ Add" at bounding box center [108, 161] width 28 height 11
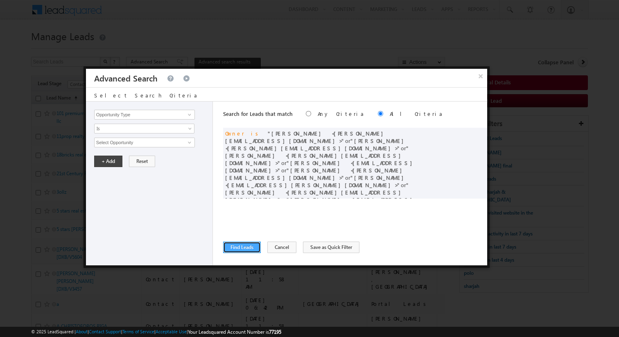
click at [246, 245] on button "Find Leads" at bounding box center [242, 247] width 38 height 11
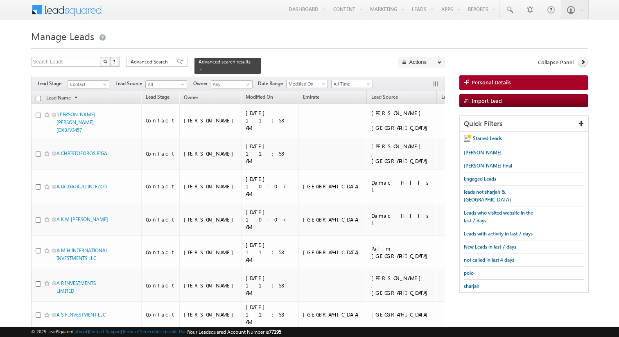
click at [37, 97] on input "checkbox" at bounding box center [38, 98] width 5 height 5
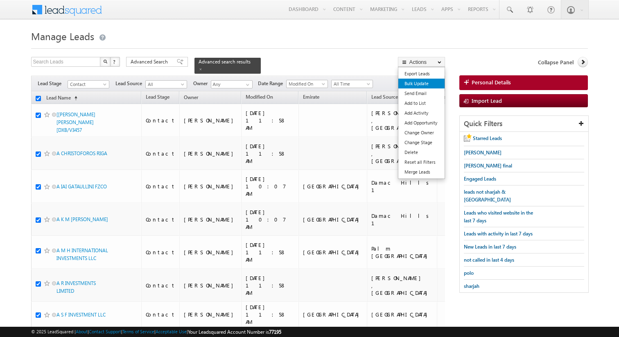
click at [416, 85] on link "Bulk Update" at bounding box center [421, 84] width 46 height 10
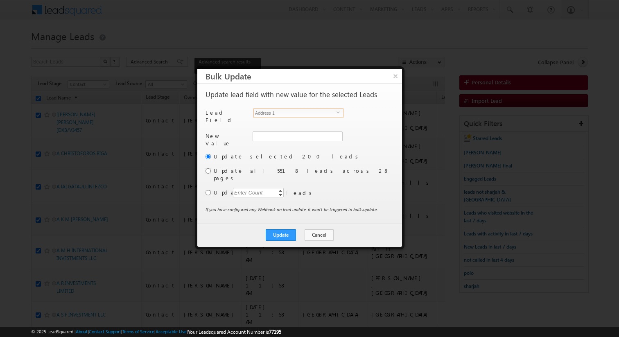
click at [312, 113] on span "Address 1" at bounding box center [295, 112] width 83 height 9
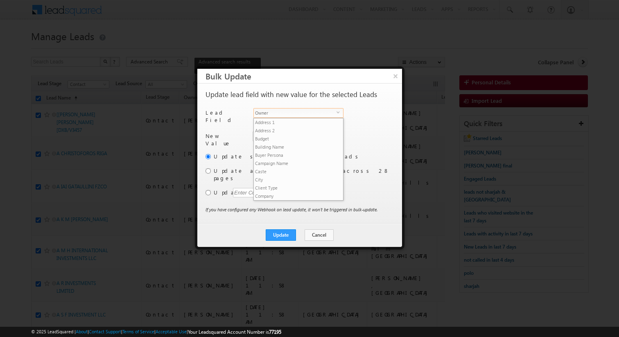
scroll to position [311, 0]
click at [208, 170] on div "Update selected 200 leads Update all 5518 leads across 28 pages Update Enter Co…" at bounding box center [298, 178] width 187 height 53
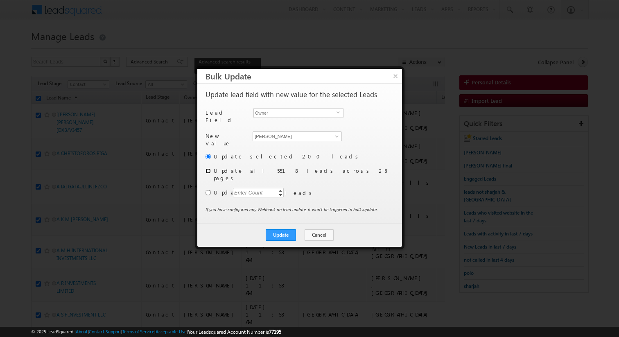
click at [208, 168] on input "radio" at bounding box center [207, 170] width 5 height 5
click at [283, 229] on button "Update" at bounding box center [281, 234] width 30 height 11
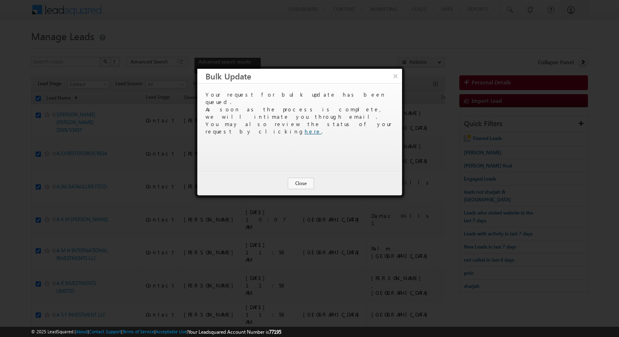
click at [321, 128] on link "here" at bounding box center [313, 131] width 17 height 7
click at [303, 181] on button "Close" at bounding box center [301, 183] width 26 height 11
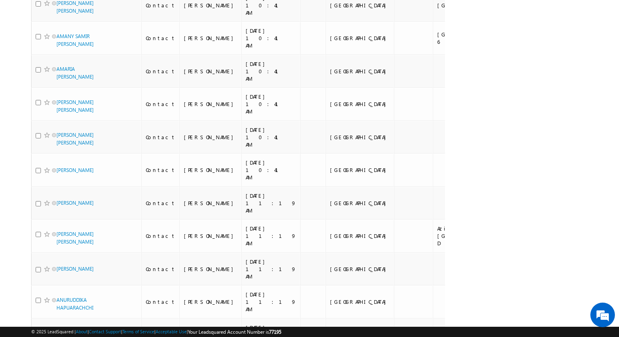
scroll to position [765, 0]
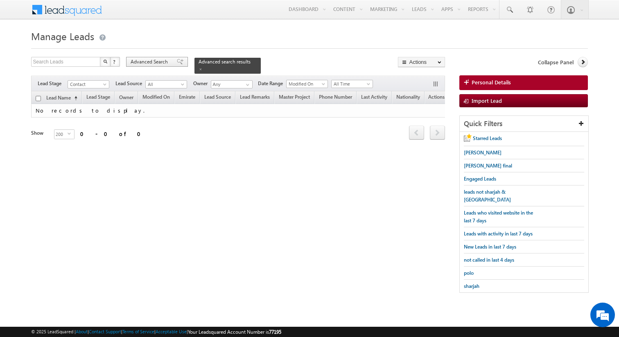
click at [165, 61] on span "Advanced Search" at bounding box center [151, 61] width 40 height 7
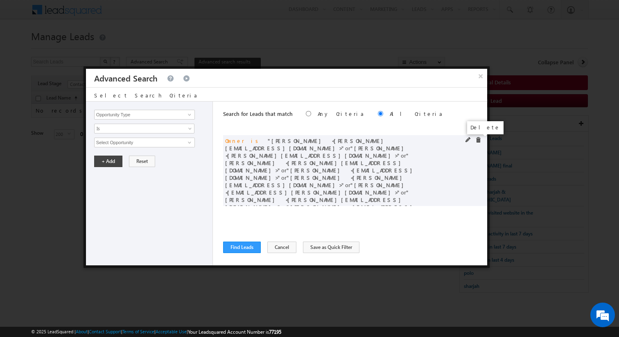
click at [477, 140] on span at bounding box center [478, 140] width 6 height 6
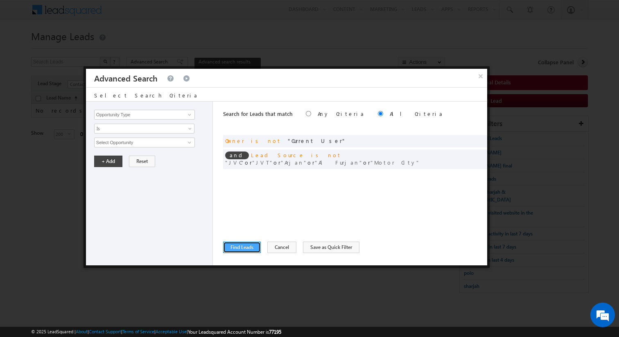
click at [243, 246] on button "Find Leads" at bounding box center [242, 247] width 38 height 11
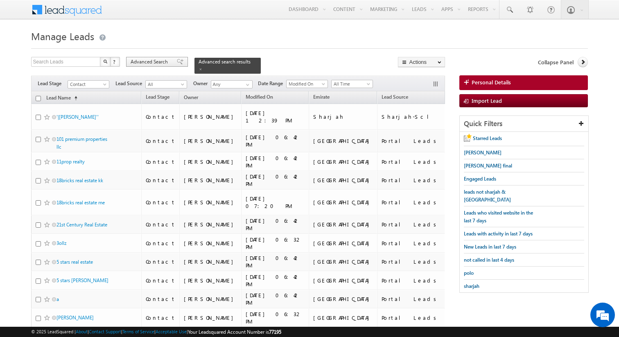
click at [154, 62] on span "Advanced Search" at bounding box center [151, 61] width 40 height 7
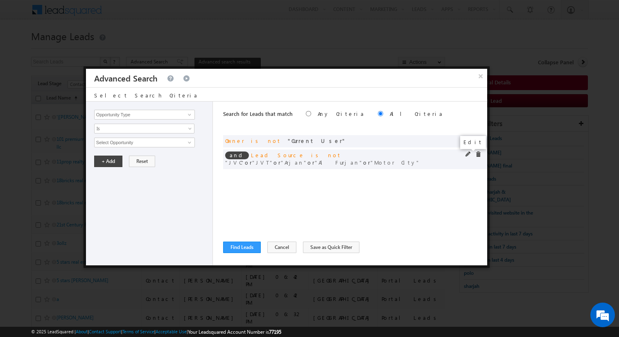
click at [467, 156] on span at bounding box center [468, 154] width 6 height 6
click at [130, 142] on span "None Selected" at bounding box center [141, 142] width 93 height 9
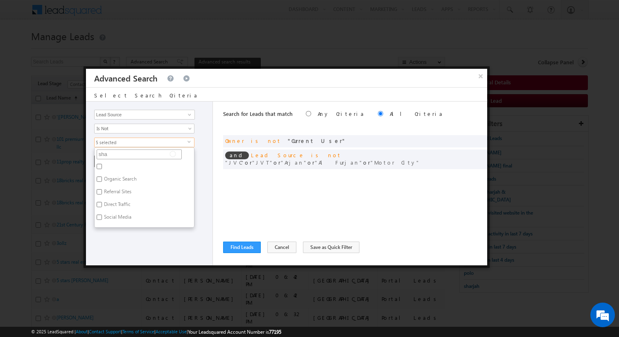
type input "shar"
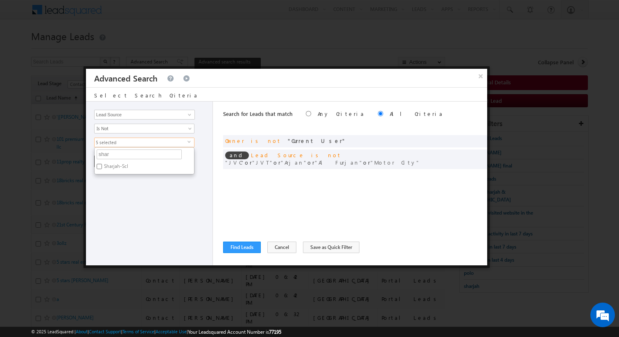
click at [112, 166] on label "Sharjah-Scl" at bounding box center [116, 167] width 42 height 13
click at [102, 166] on input "Sharjah-Scl" at bounding box center [99, 166] width 5 height 5
checkbox input "true"
click at [130, 186] on div "Opportunity Type Lead Activity Task Sales Group Prospect Id Address 1 Address 2…" at bounding box center [149, 184] width 127 height 164
click at [108, 159] on button "+ Add" at bounding box center [108, 161] width 28 height 11
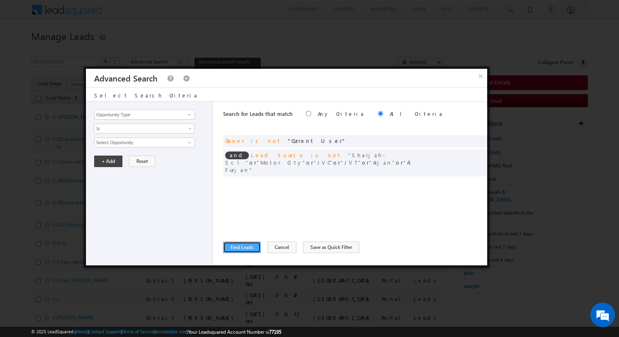
click at [249, 245] on button "Find Leads" at bounding box center [242, 247] width 38 height 11
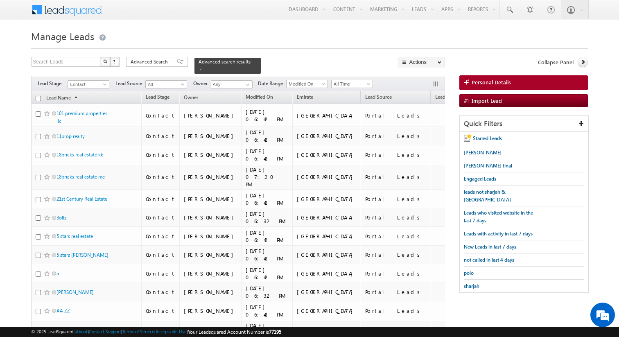
click at [146, 64] on span "Advanced Search" at bounding box center [151, 61] width 40 height 7
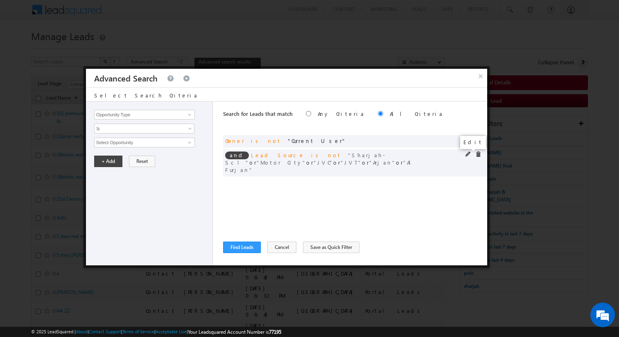
click at [465, 154] on span at bounding box center [468, 154] width 6 height 6
click at [141, 145] on span "6 selected" at bounding box center [141, 142] width 93 height 9
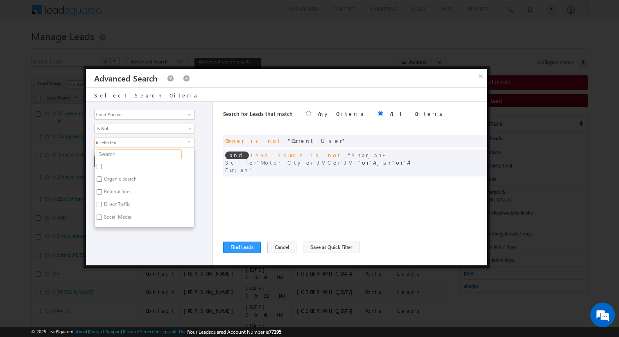
click at [128, 151] on input "text" at bounding box center [139, 154] width 85 height 10
type input "port"
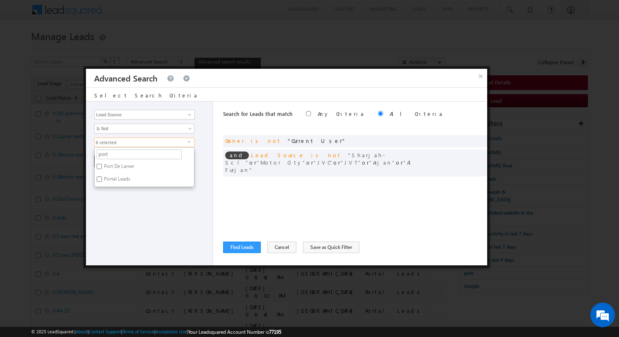
click at [120, 179] on label "Portal Leads" at bounding box center [117, 180] width 44 height 13
click at [102, 179] on input "Portal Leads" at bounding box center [99, 178] width 5 height 5
checkbox input "true"
click at [139, 197] on div "Opportunity Type Lead Activity Task Sales Group Prospect Id Address 1 Address 2…" at bounding box center [149, 184] width 127 height 164
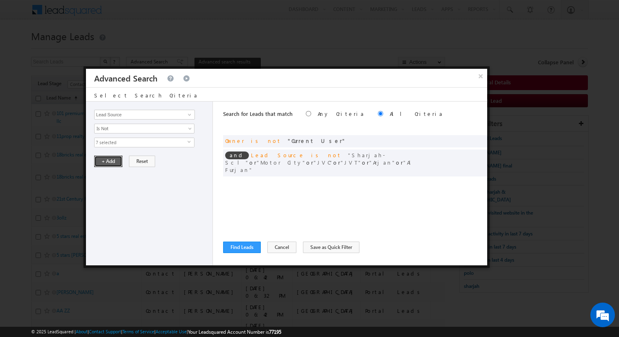
click at [113, 164] on button "+ Add" at bounding box center [108, 161] width 28 height 11
click at [248, 247] on button "Find Leads" at bounding box center [242, 247] width 38 height 11
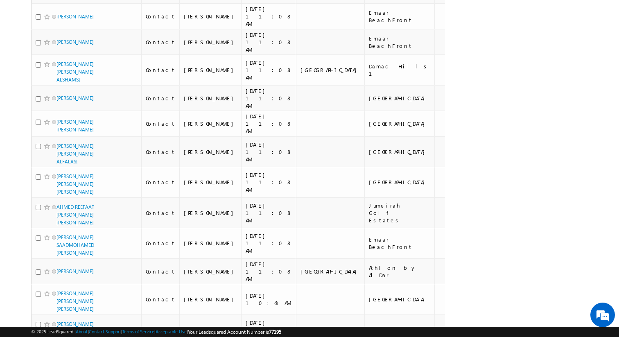
scroll to position [4851, 0]
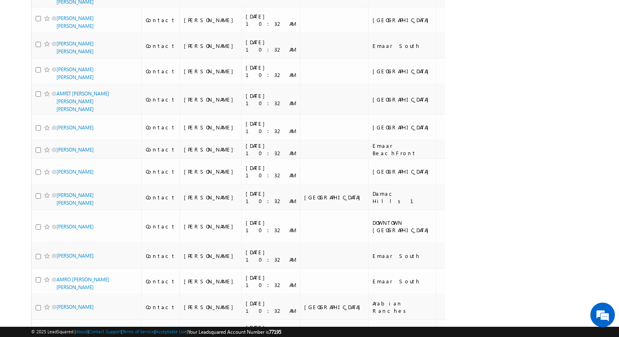
scroll to position [4844, 0]
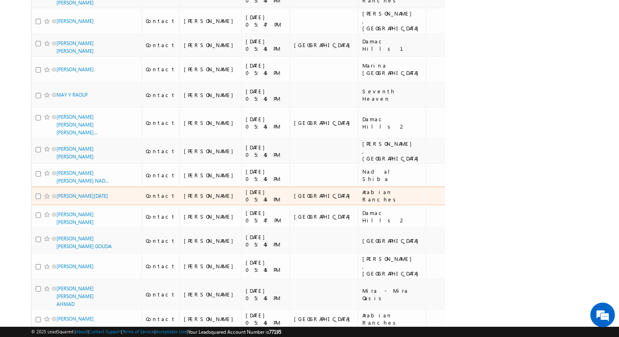
scroll to position [5008, 0]
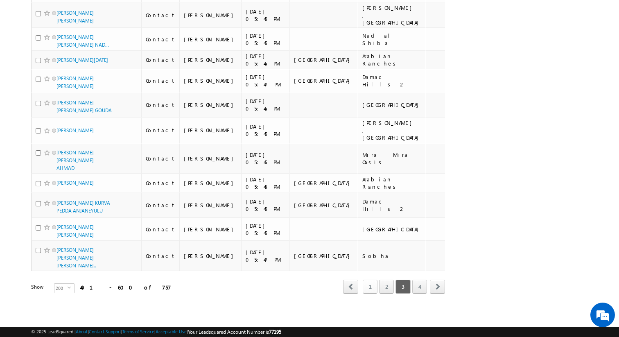
click at [369, 284] on link "1" at bounding box center [370, 287] width 15 height 14
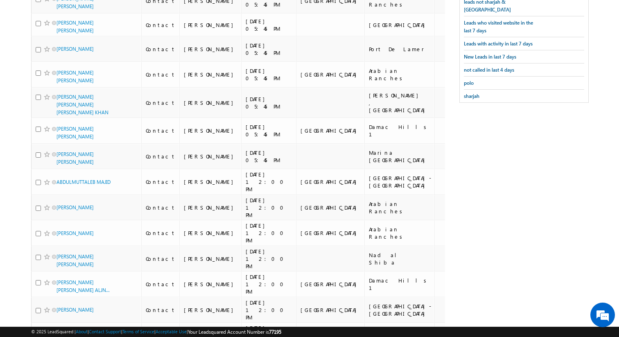
scroll to position [0, 0]
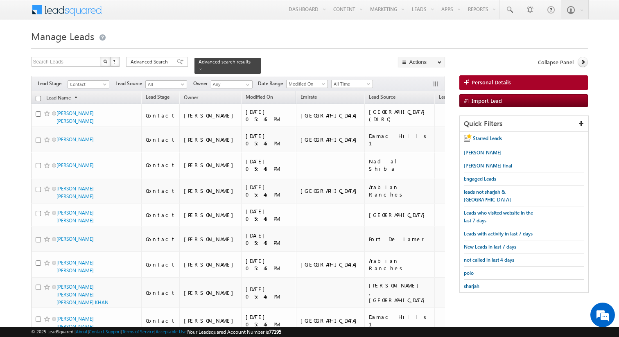
click at [39, 101] on th "Lead Name (sorted ascending)" at bounding box center [86, 97] width 111 height 13
click at [40, 99] on input "checkbox" at bounding box center [38, 98] width 5 height 5
checkbox input "true"
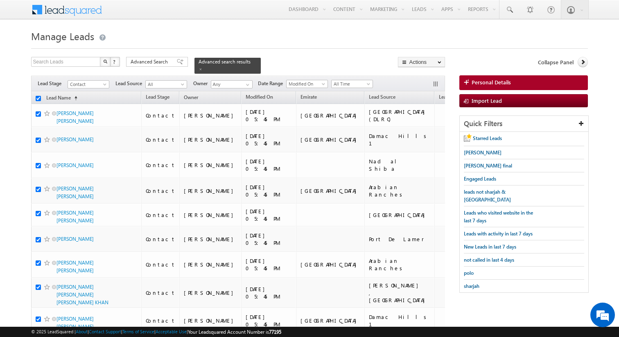
checkbox input "true"
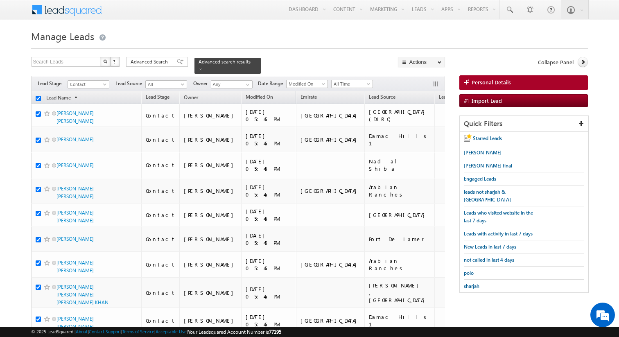
checkbox input "true"
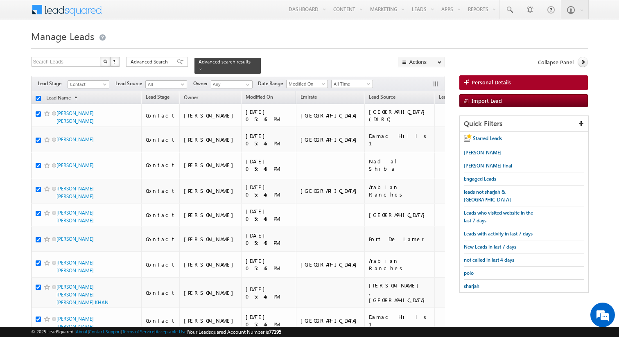
checkbox input "true"
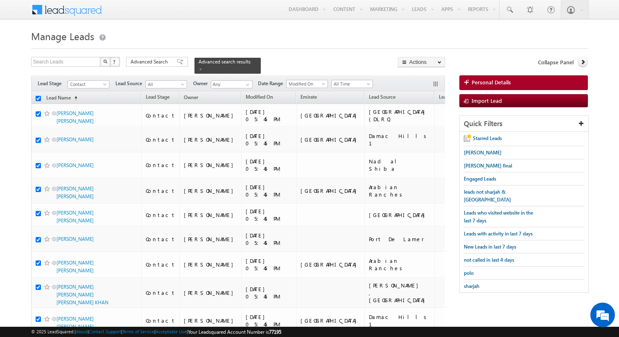
checkbox input "true"
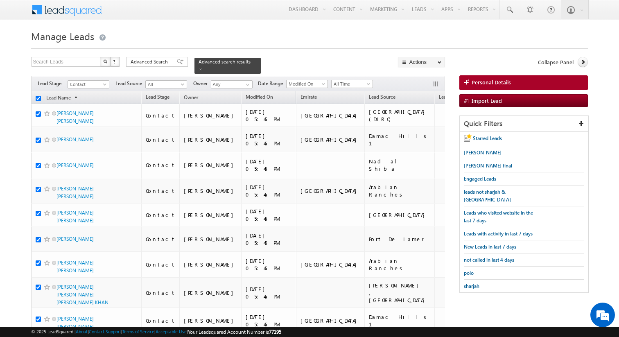
checkbox input "true"
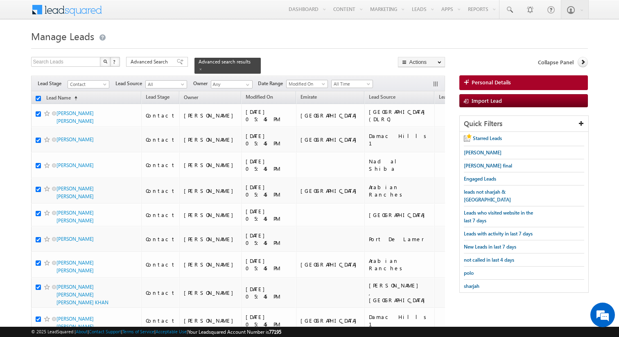
checkbox input "true"
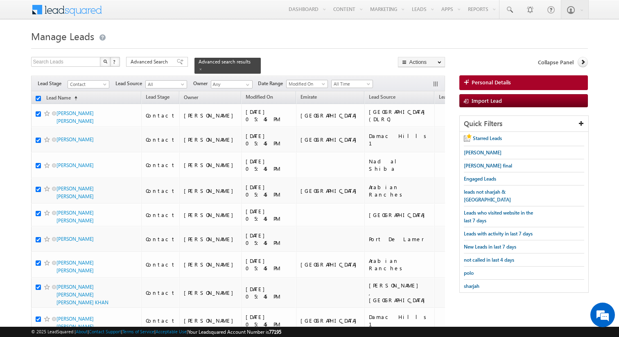
checkbox input "true"
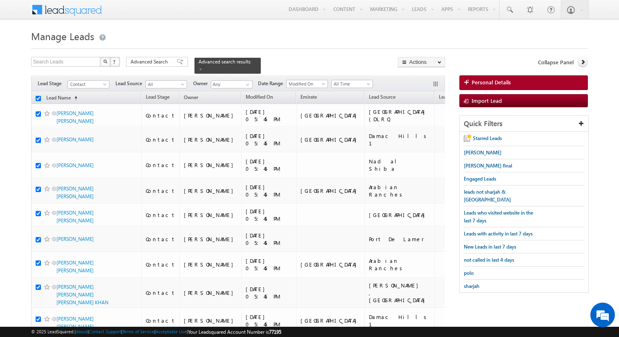
checkbox input "true"
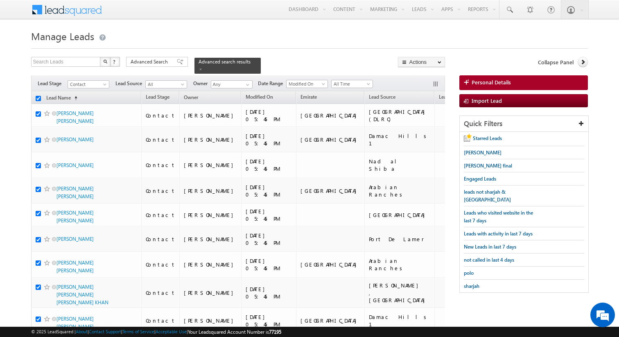
checkbox input "true"
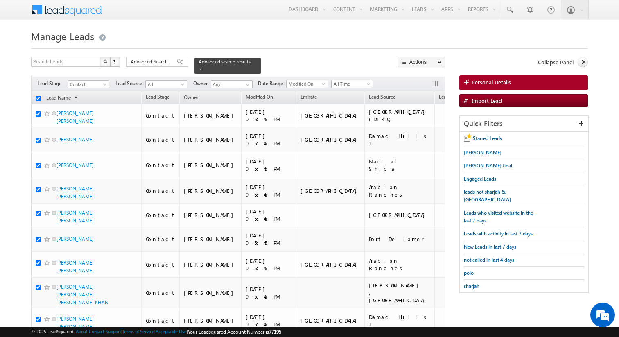
checkbox input "true"
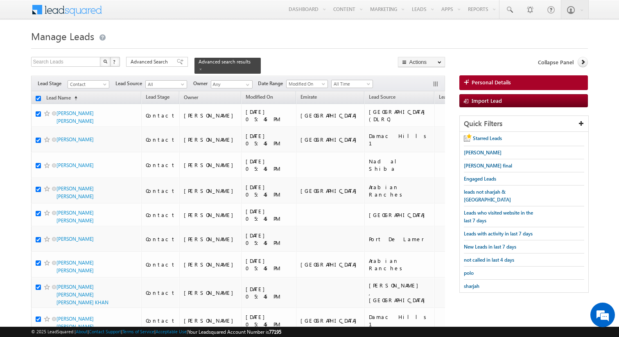
checkbox input "true"
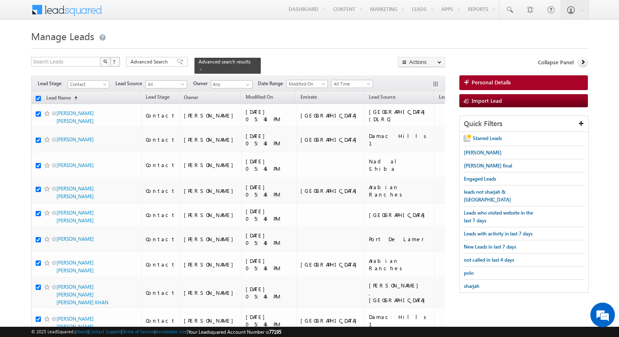
checkbox input "true"
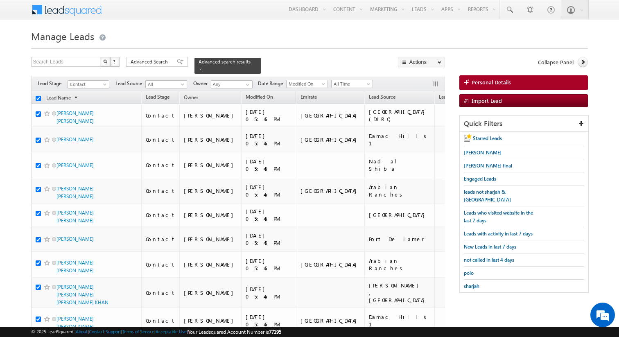
checkbox input "true"
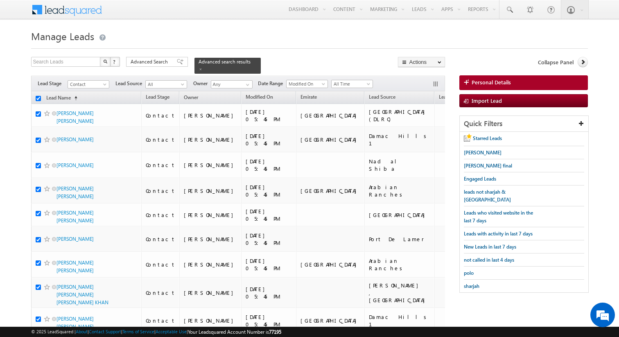
checkbox input "true"
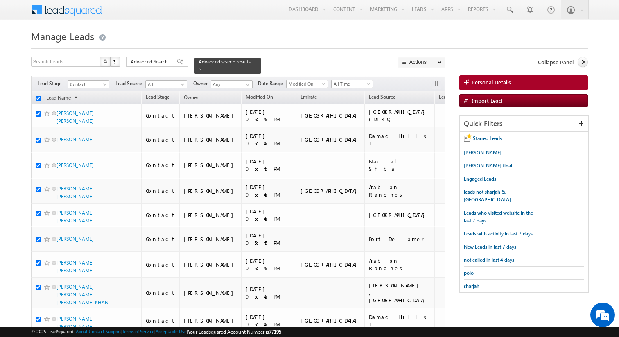
checkbox input "true"
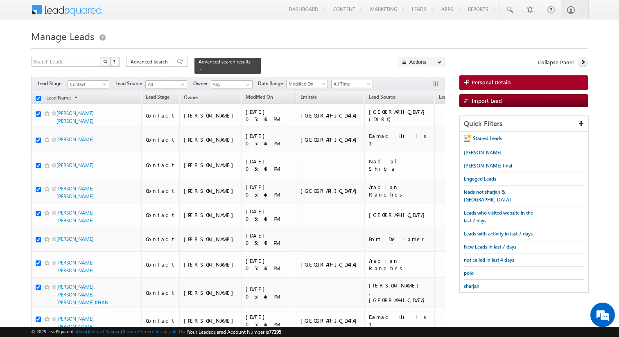
checkbox input "true"
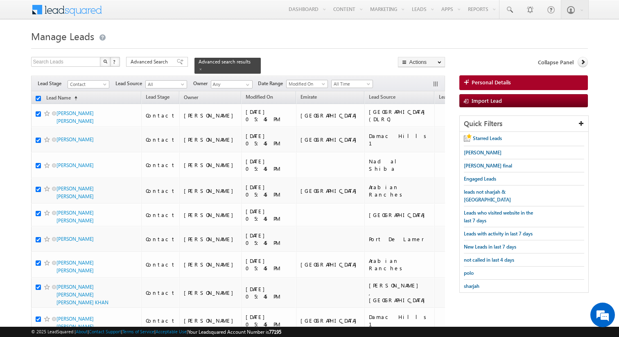
checkbox input "true"
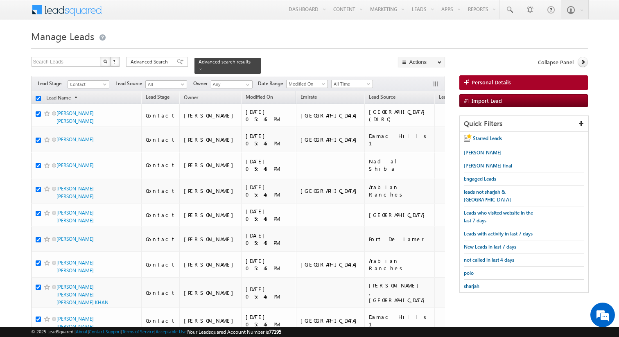
checkbox input "true"
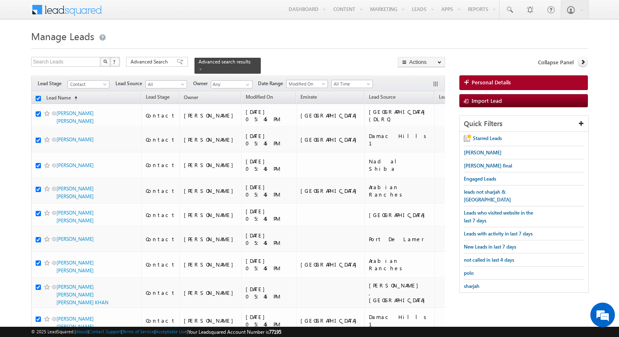
checkbox input "true"
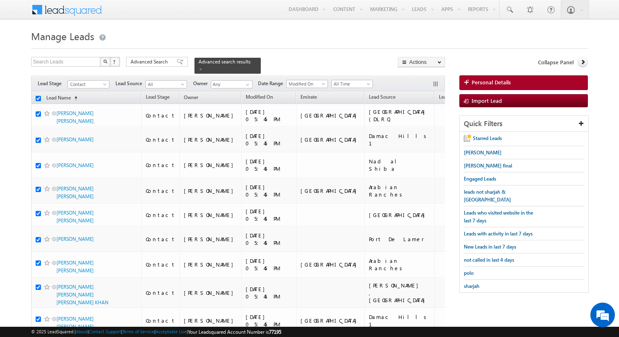
checkbox input "true"
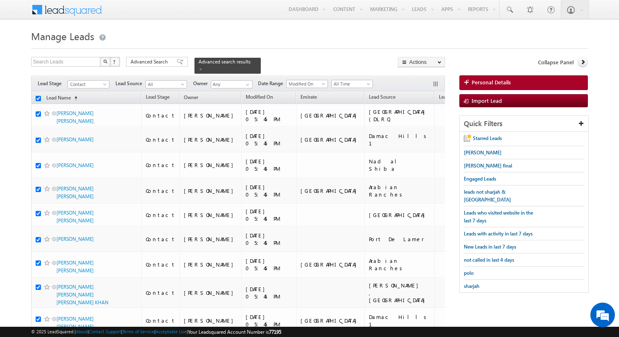
checkbox input "true"
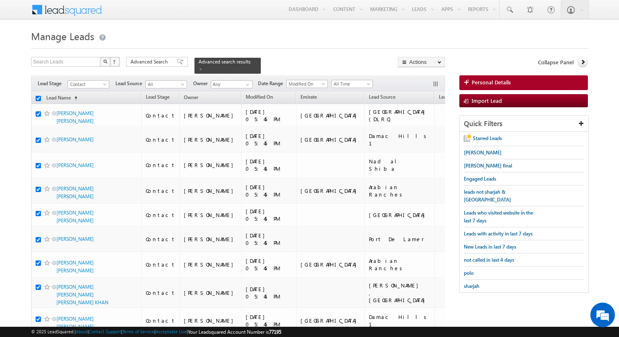
checkbox input "true"
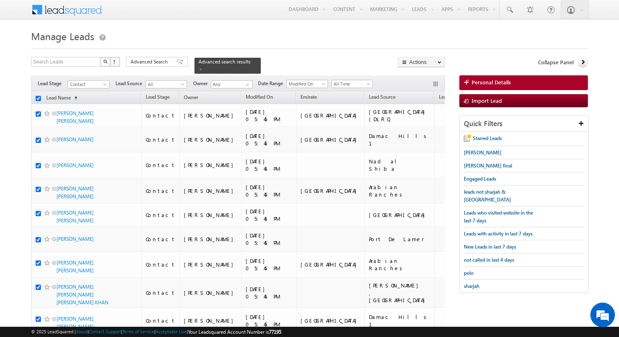
checkbox input "true"
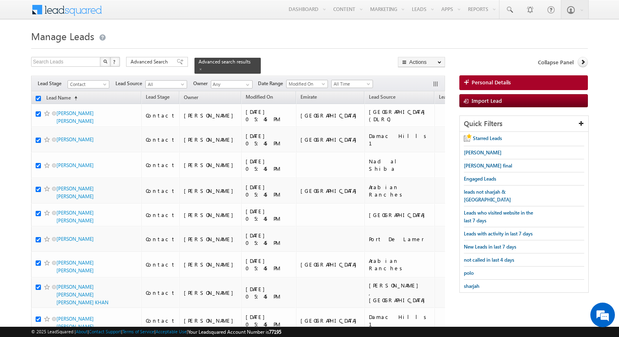
checkbox input "true"
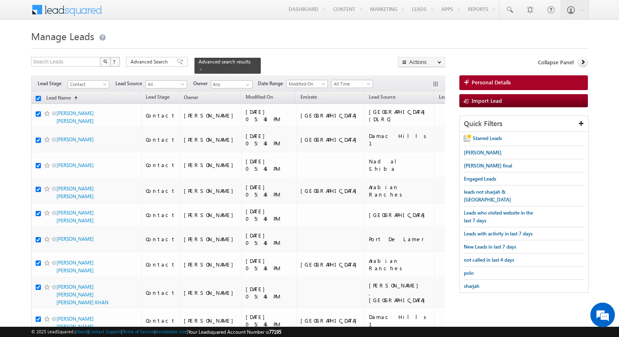
checkbox input "true"
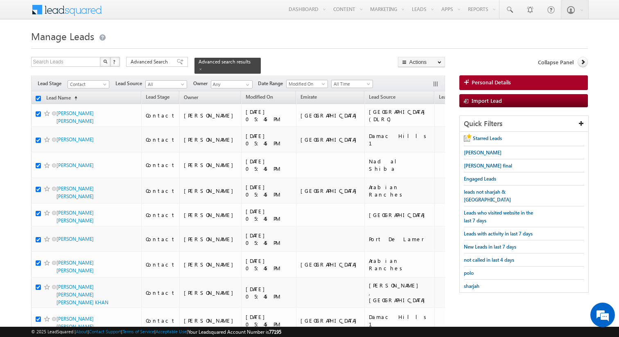
checkbox input "true"
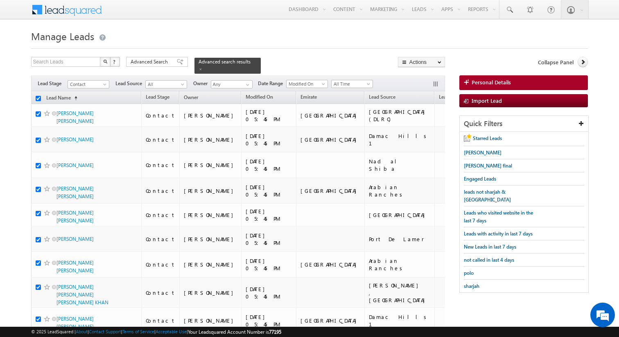
checkbox input "true"
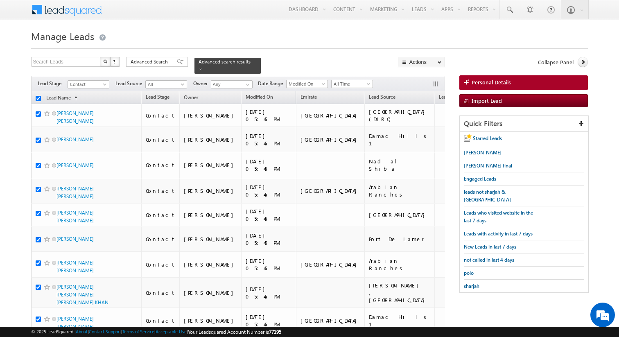
checkbox input "true"
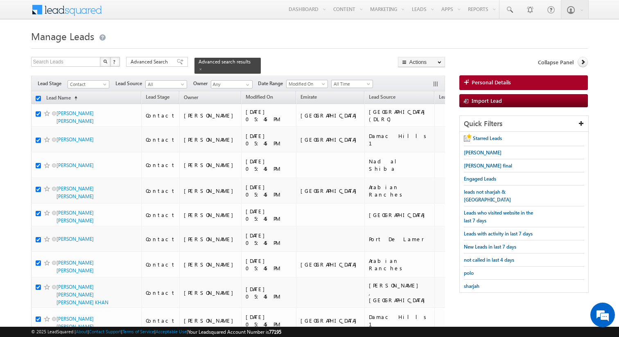
checkbox input "true"
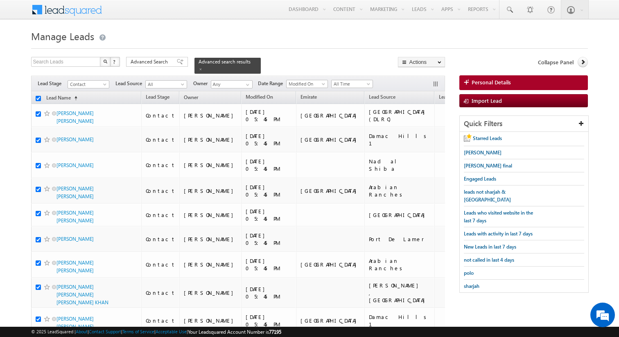
checkbox input "true"
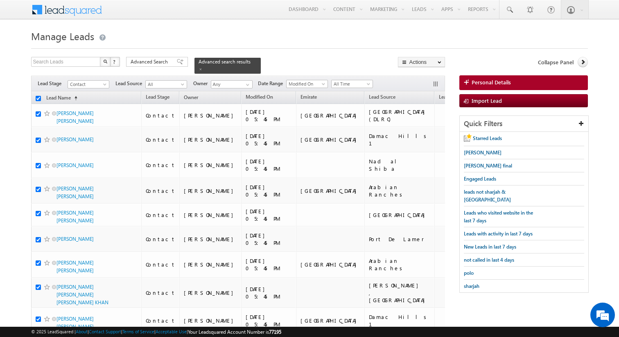
checkbox input "true"
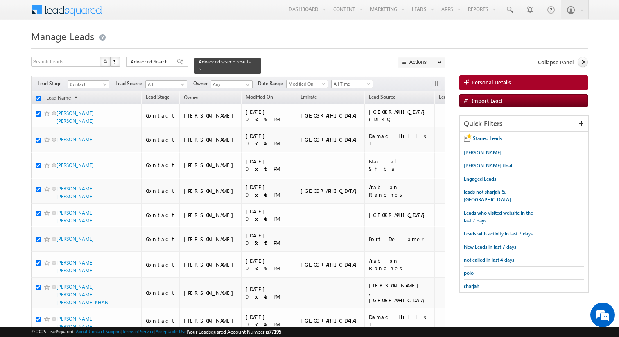
checkbox input "true"
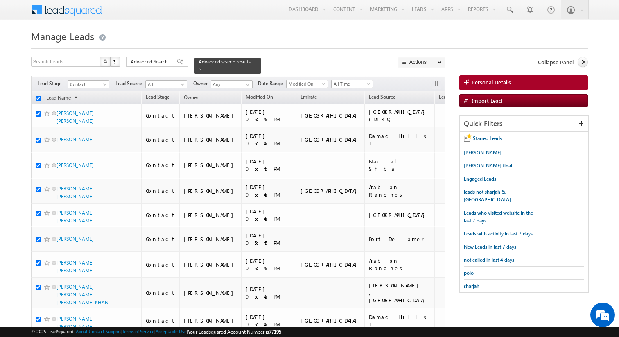
checkbox input "true"
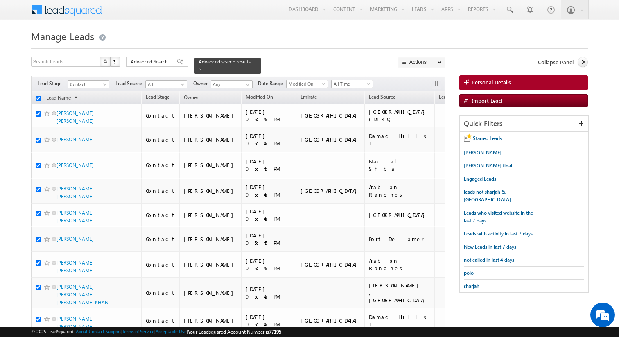
checkbox input "true"
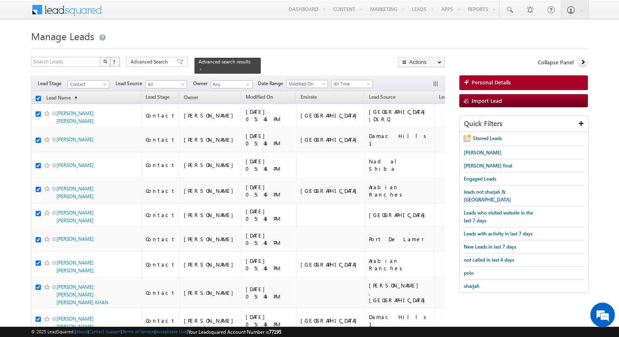
checkbox input "true"
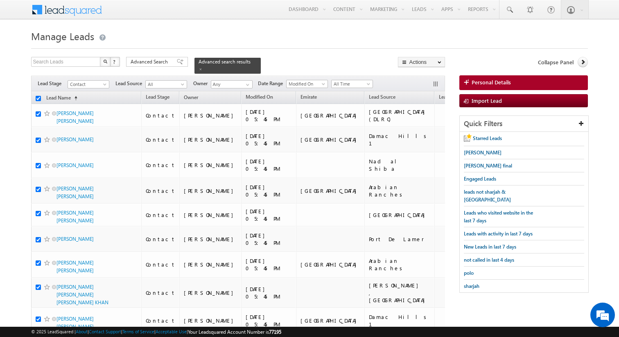
checkbox input "true"
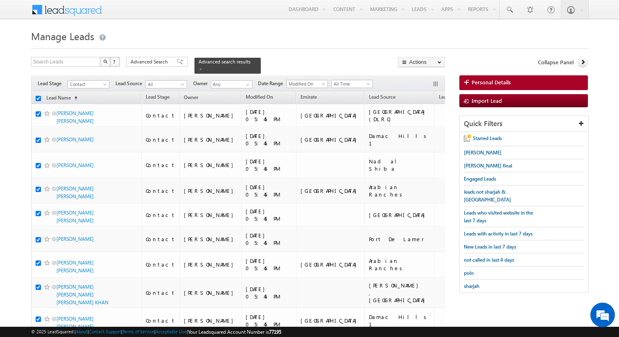
checkbox input "true"
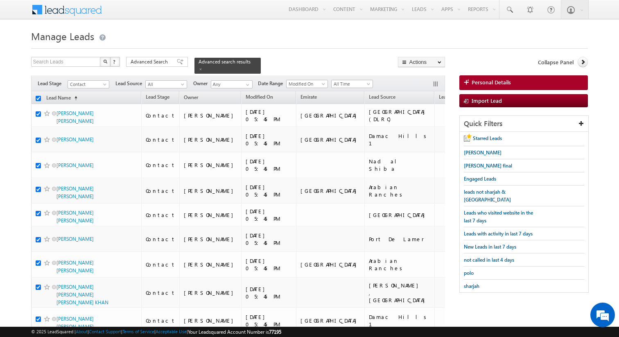
checkbox input "true"
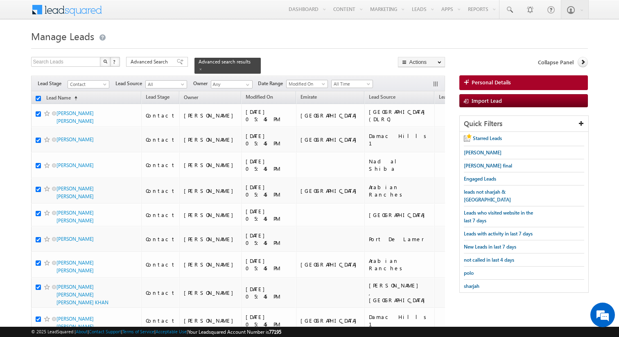
checkbox input "true"
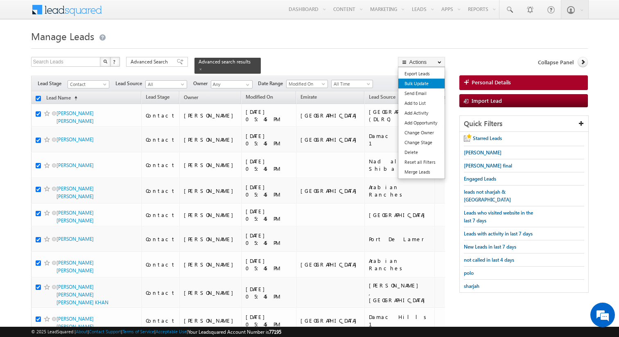
click at [414, 83] on link "Bulk Update" at bounding box center [421, 84] width 46 height 10
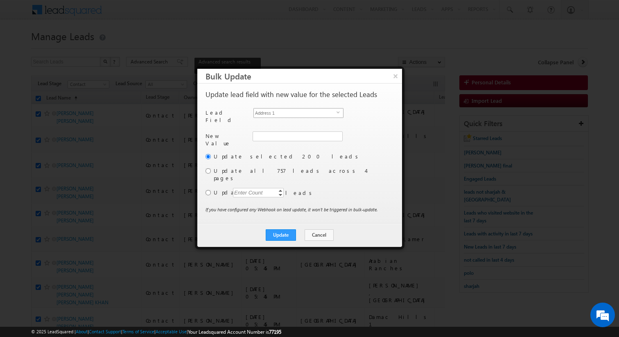
click at [323, 114] on span "Address 1" at bounding box center [295, 112] width 83 height 9
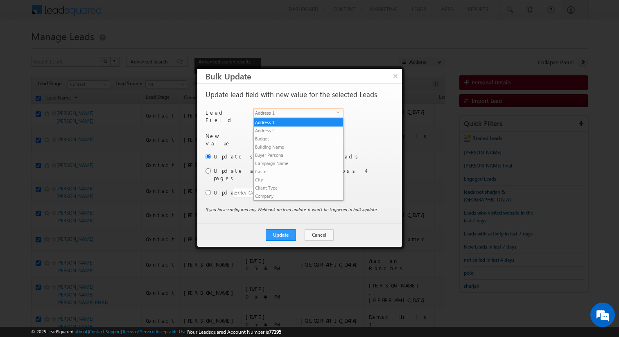
scroll to position [311, 0]
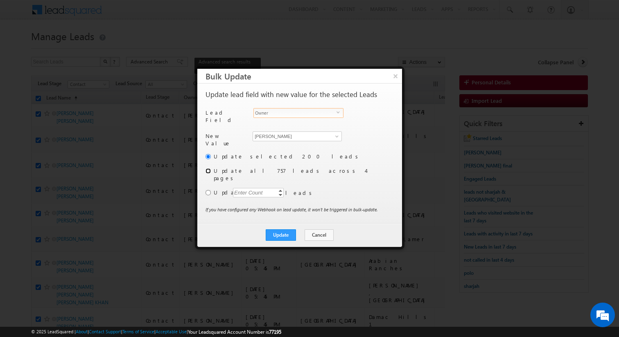
click at [206, 169] on input "radio" at bounding box center [207, 170] width 5 height 5
click at [284, 229] on button "Update" at bounding box center [281, 234] width 30 height 11
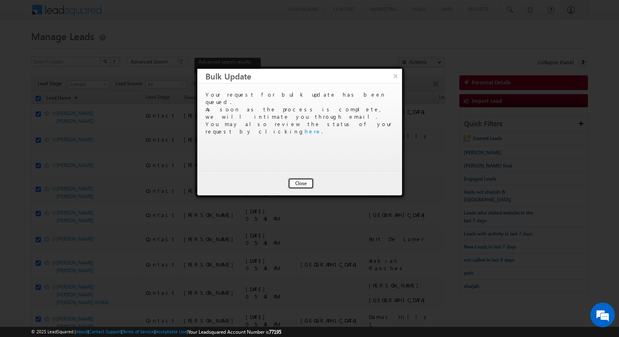
click at [302, 188] on button "Close" at bounding box center [301, 183] width 26 height 11
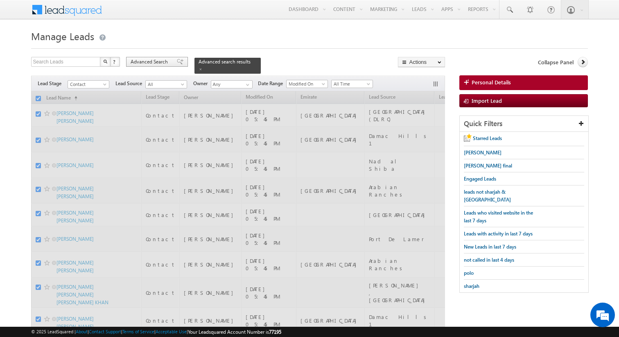
click at [158, 60] on span "Advanced Search" at bounding box center [151, 61] width 40 height 7
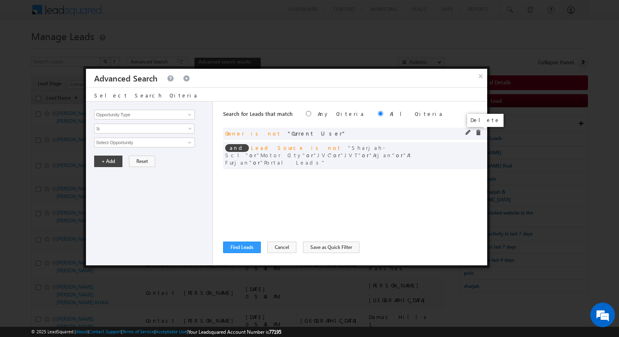
click at [478, 134] on span at bounding box center [478, 133] width 6 height 6
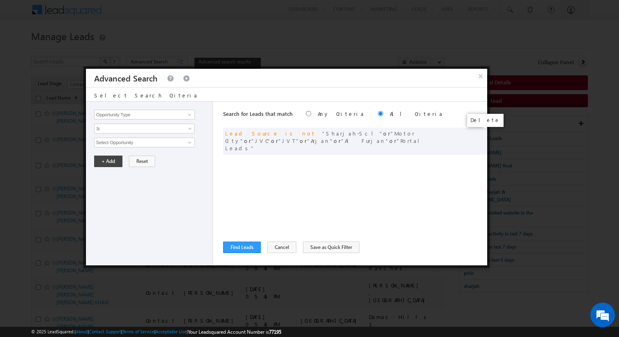
click at [0, 0] on span at bounding box center [0, 0] width 0 height 0
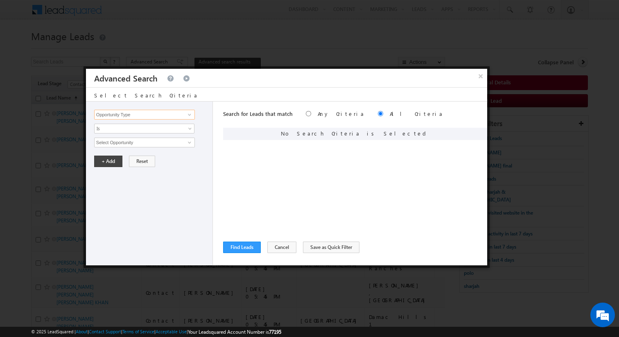
click at [145, 114] on input "Opportunity Type" at bounding box center [144, 115] width 101 height 10
click at [137, 128] on span "Is" at bounding box center [139, 128] width 89 height 7
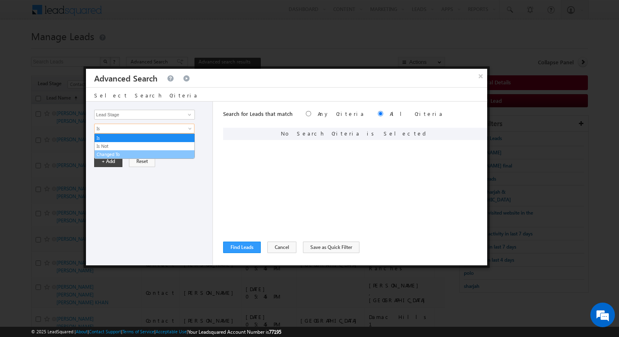
click at [120, 153] on link "Changed To" at bounding box center [145, 154] width 100 height 7
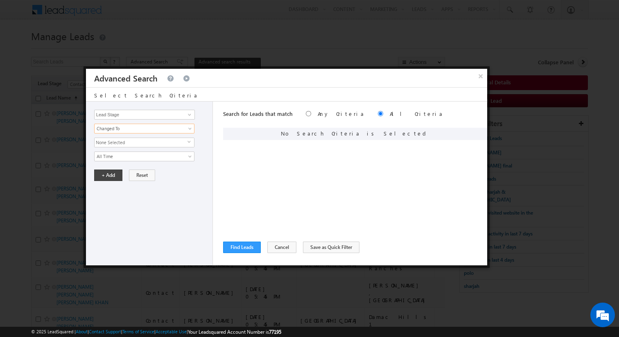
click at [117, 140] on span "None Selected" at bounding box center [141, 142] width 93 height 9
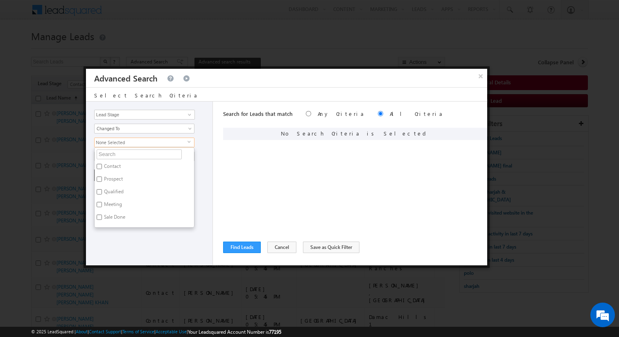
click at [113, 177] on label "Prospect" at bounding box center [113, 180] width 36 height 13
click at [102, 177] on input "Prospect" at bounding box center [99, 178] width 5 height 5
click at [204, 176] on div "+ Add Reset" at bounding box center [151, 174] width 114 height 11
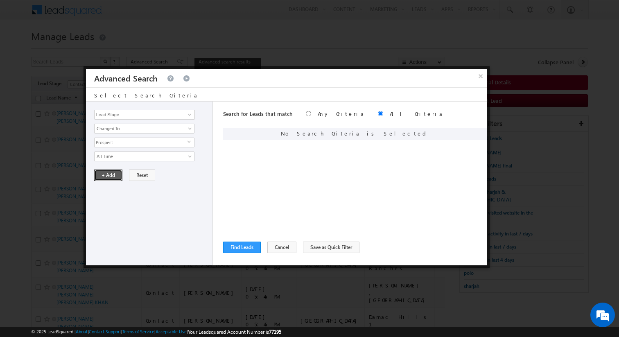
click at [116, 173] on button "+ Add" at bounding box center [108, 174] width 28 height 11
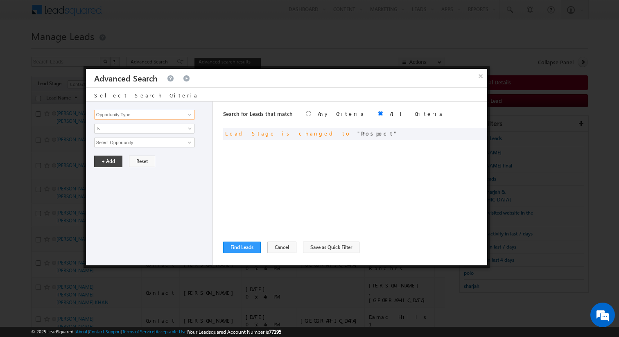
click at [163, 117] on input "Opportunity Type" at bounding box center [144, 115] width 101 height 10
click at [146, 127] on span "Is" at bounding box center [139, 128] width 89 height 7
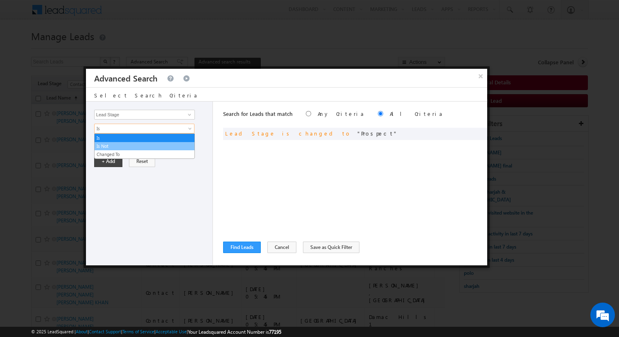
click at [120, 145] on link "Is Not" at bounding box center [145, 145] width 100 height 7
click at [114, 145] on span "None Selected" at bounding box center [141, 142] width 93 height 9
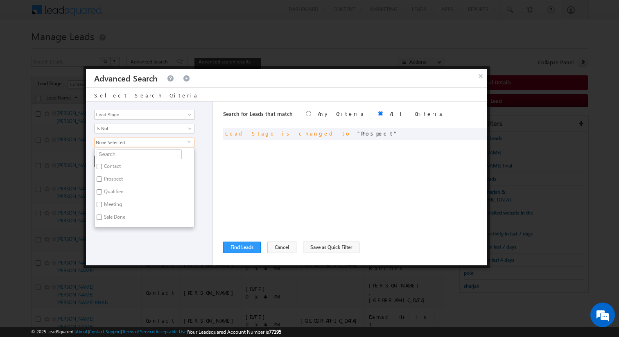
click at [110, 178] on label "Prospect" at bounding box center [113, 180] width 36 height 13
click at [102, 178] on input "Prospect" at bounding box center [99, 178] width 5 height 5
click at [199, 178] on div "Opportunity Type Lead Activity Task Sales Group Prospect Id Address 1 Address 2…" at bounding box center [149, 184] width 127 height 164
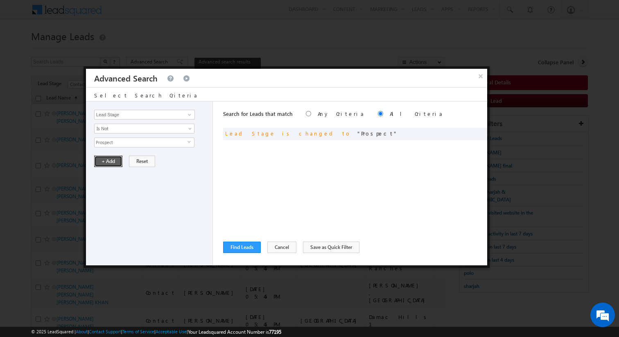
click at [113, 165] on button "+ Add" at bounding box center [108, 161] width 28 height 11
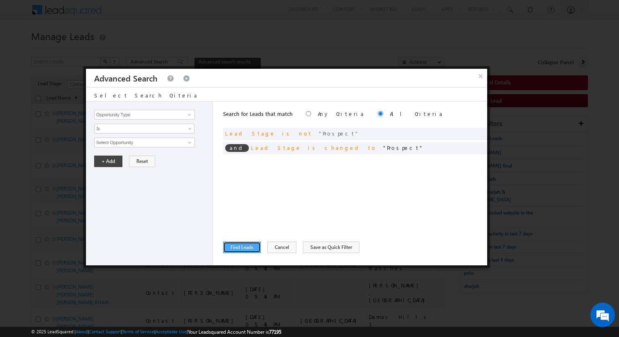
click at [247, 246] on button "Find Leads" at bounding box center [242, 247] width 38 height 11
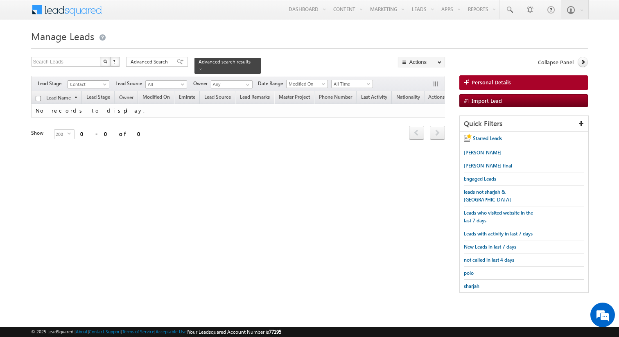
click at [102, 84] on span at bounding box center [105, 86] width 7 height 7
click at [82, 92] on link "All" at bounding box center [88, 92] width 41 height 7
click at [145, 58] on div "Advanced Search" at bounding box center [157, 62] width 62 height 10
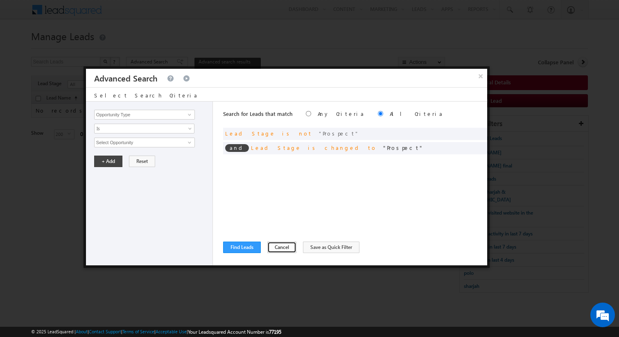
click at [280, 245] on button "Cancel" at bounding box center [281, 247] width 29 height 11
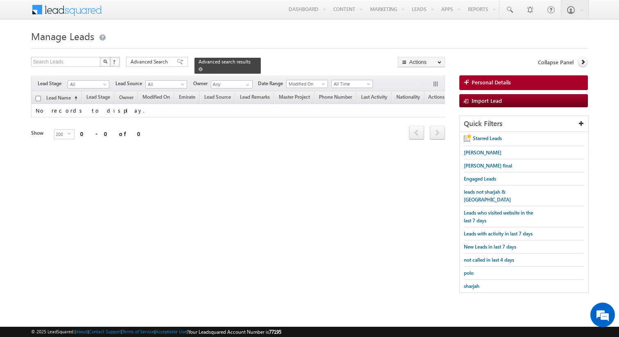
click at [199, 70] on span at bounding box center [201, 69] width 4 height 4
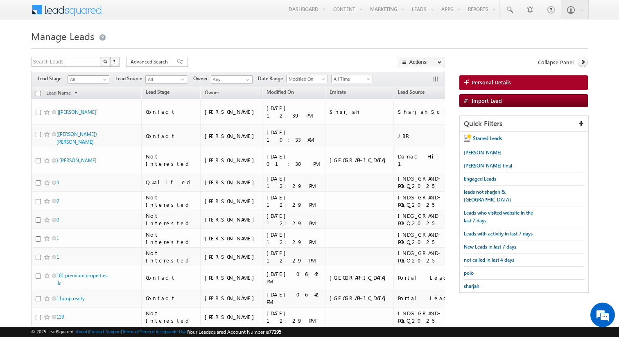
click at [105, 80] on span at bounding box center [105, 81] width 7 height 7
click at [86, 105] on link "Prospect" at bounding box center [88, 104] width 41 height 7
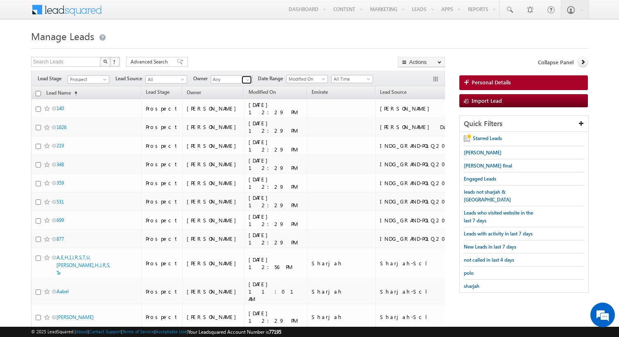
click at [250, 80] on span at bounding box center [247, 80] width 7 height 7
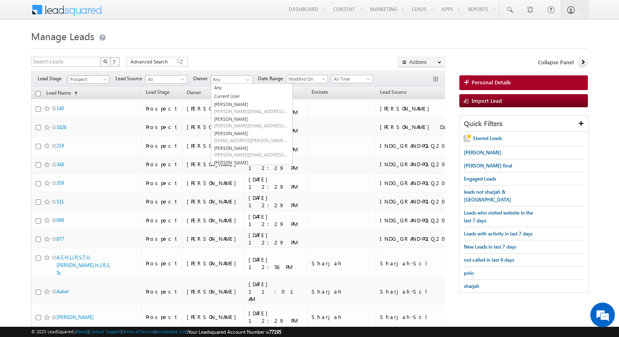
click at [103, 78] on span at bounding box center [105, 81] width 7 height 7
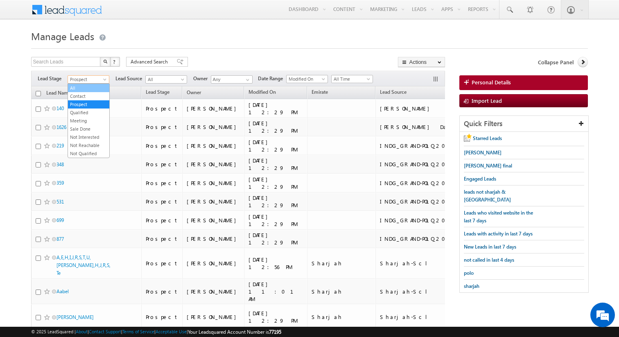
click at [90, 90] on link "All" at bounding box center [88, 87] width 41 height 7
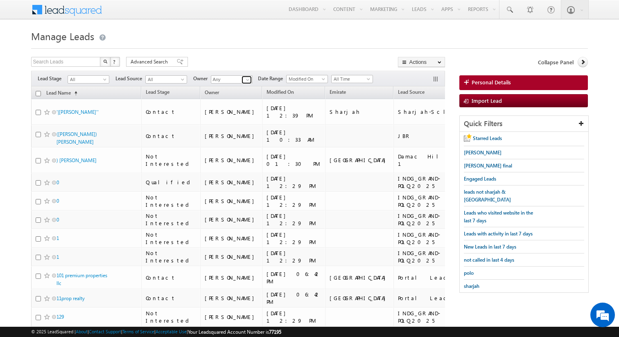
click at [248, 79] on span at bounding box center [247, 80] width 7 height 7
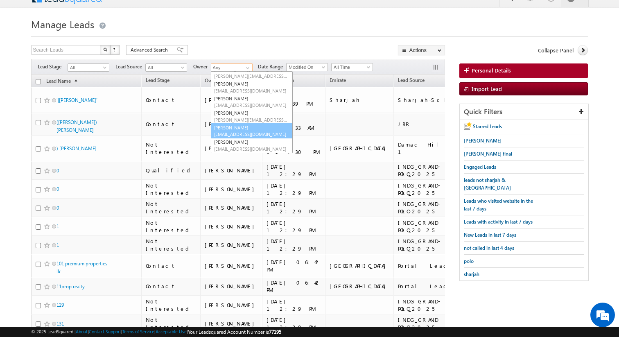
scroll to position [589, 0]
click at [240, 133] on span "[EMAIL_ADDRESS][DOMAIN_NAME]" at bounding box center [251, 134] width 74 height 6
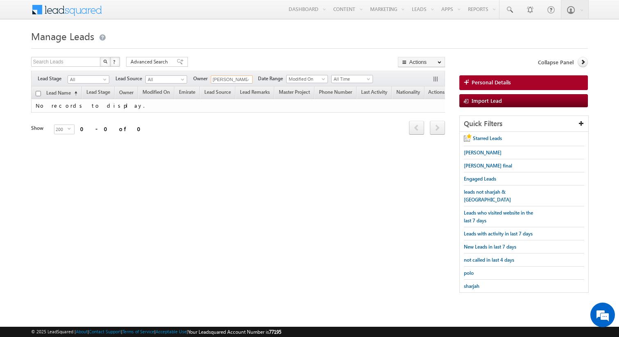
scroll to position [0, 0]
click at [248, 78] on span at bounding box center [247, 80] width 7 height 7
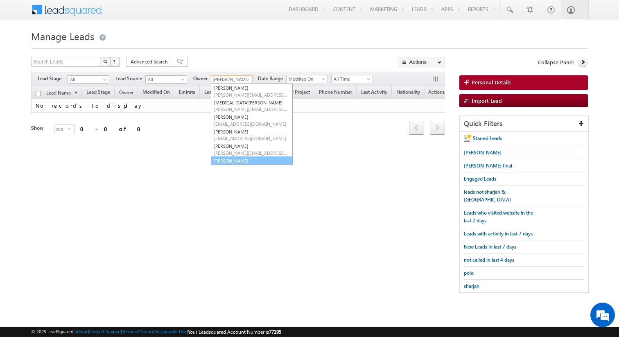
scroll to position [566, 0]
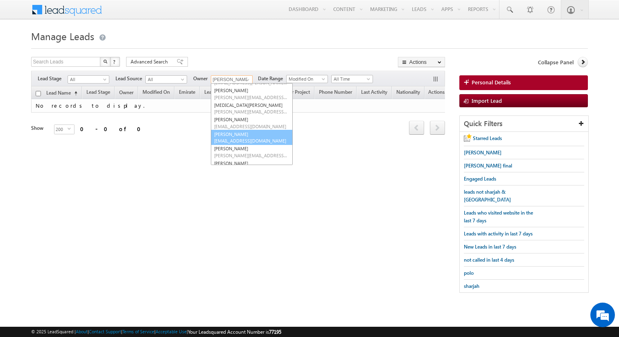
click at [239, 142] on span "[EMAIL_ADDRESS][DOMAIN_NAME]" at bounding box center [251, 141] width 74 height 6
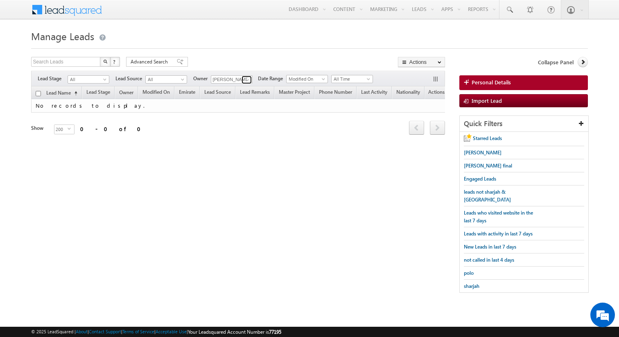
click at [247, 77] on span at bounding box center [247, 80] width 7 height 7
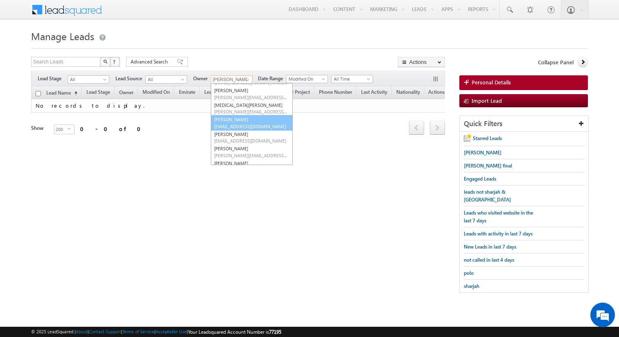
click at [241, 121] on link "Tayyab Abrar [EMAIL_ADDRESS][PERSON_NAME][DOMAIN_NAME]" at bounding box center [252, 123] width 82 height 16
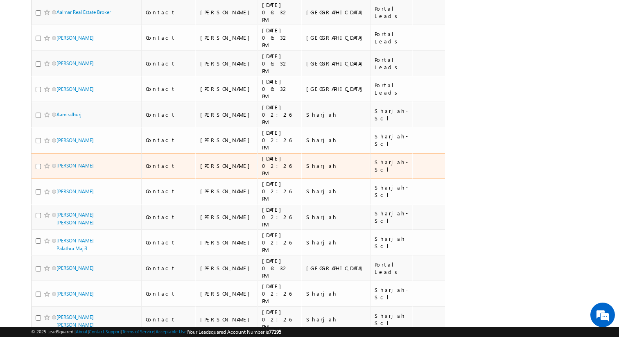
scroll to position [0, 0]
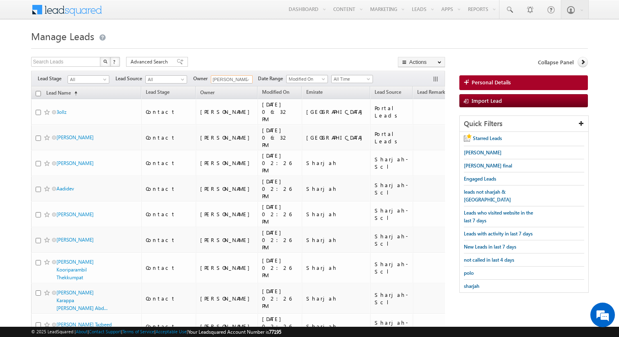
click at [39, 92] on input "checkbox" at bounding box center [38, 93] width 5 height 5
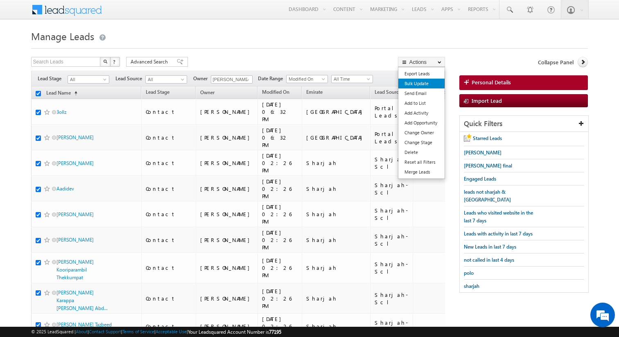
click at [414, 81] on link "Bulk Update" at bounding box center [421, 84] width 46 height 10
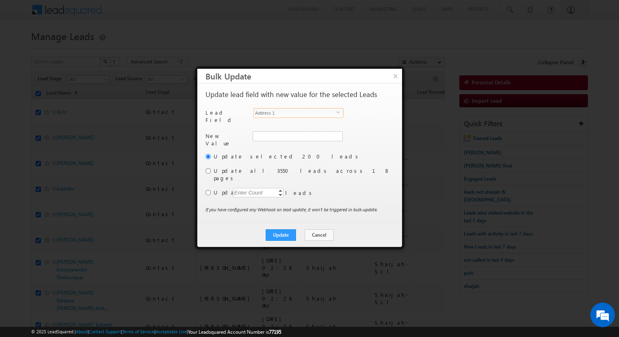
click at [308, 109] on span "Address 1" at bounding box center [295, 112] width 83 height 9
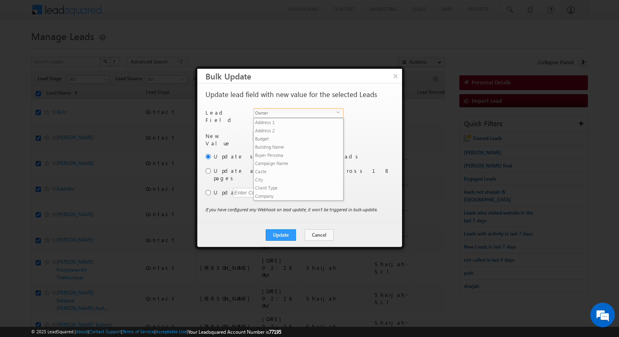
scroll to position [311, 0]
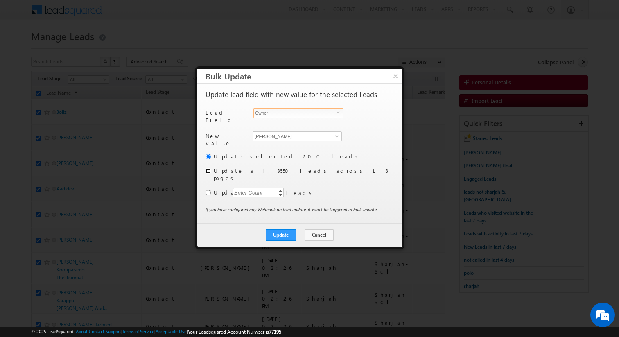
click at [208, 168] on input "radio" at bounding box center [207, 170] width 5 height 5
click at [275, 229] on button "Update" at bounding box center [281, 234] width 30 height 11
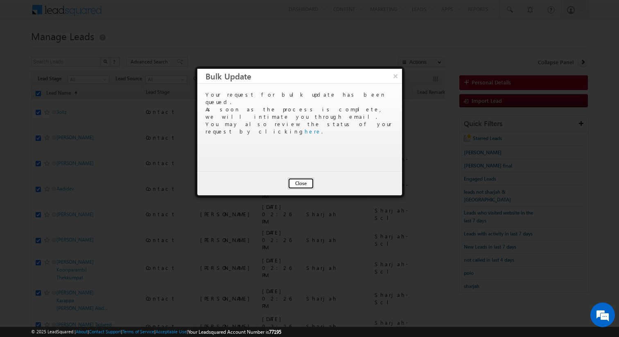
click at [302, 180] on button "Close" at bounding box center [301, 183] width 26 height 11
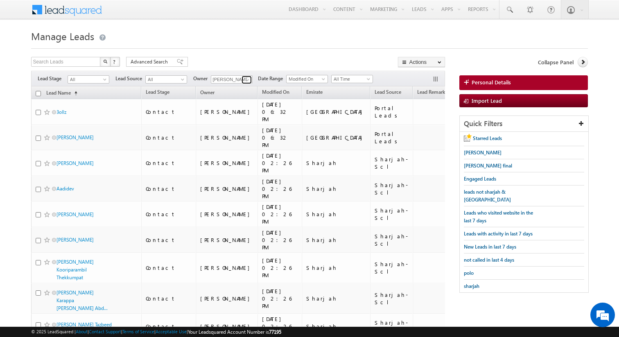
click at [248, 79] on span at bounding box center [247, 80] width 7 height 7
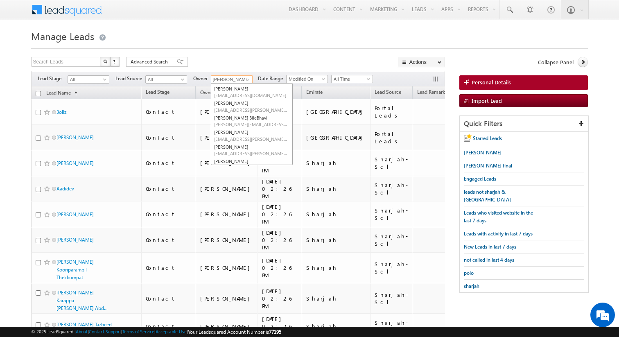
scroll to position [495, 0]
click at [238, 120] on link "[PERSON_NAME] BileBhavi [PERSON_NAME][EMAIL_ADDRESS][DOMAIN_NAME]" at bounding box center [252, 122] width 82 height 16
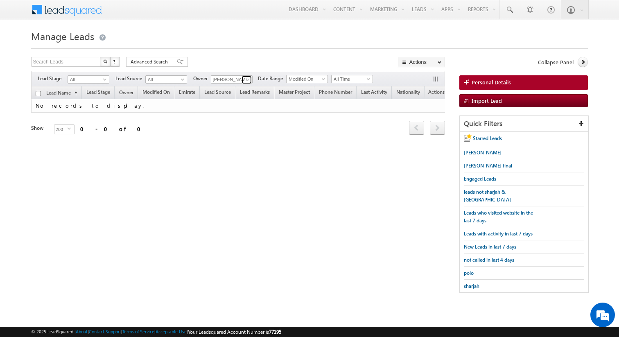
click at [248, 80] on span at bounding box center [247, 80] width 7 height 7
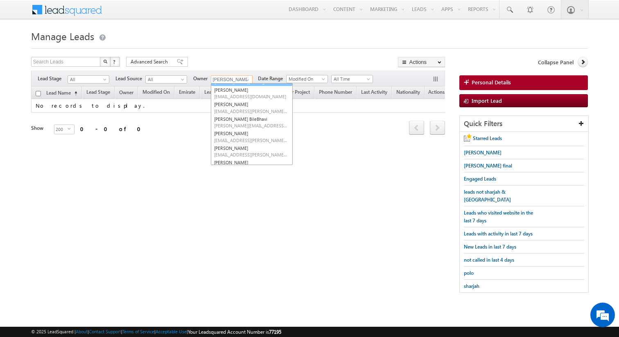
scroll to position [482, 0]
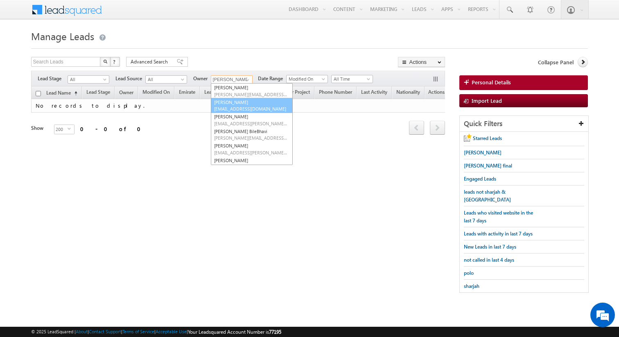
click at [239, 109] on span "[EMAIL_ADDRESS][DOMAIN_NAME]" at bounding box center [251, 109] width 74 height 6
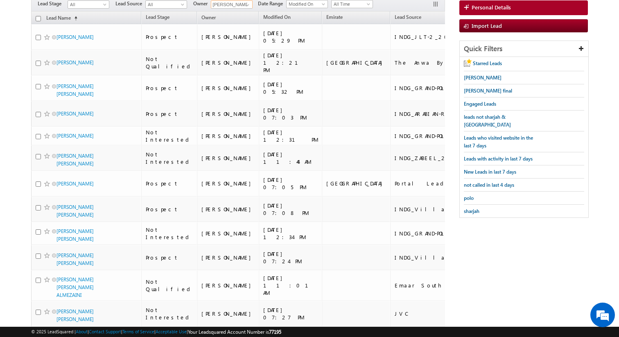
scroll to position [0, 0]
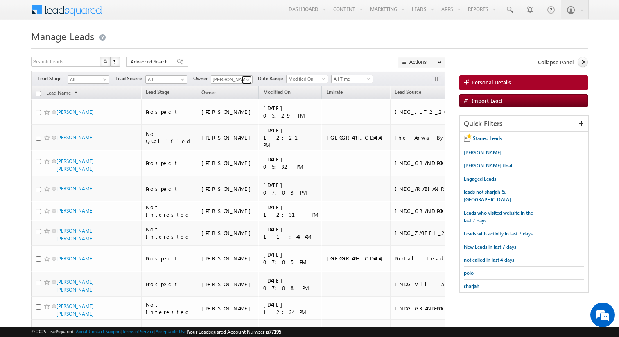
click at [246, 80] on span at bounding box center [247, 80] width 7 height 7
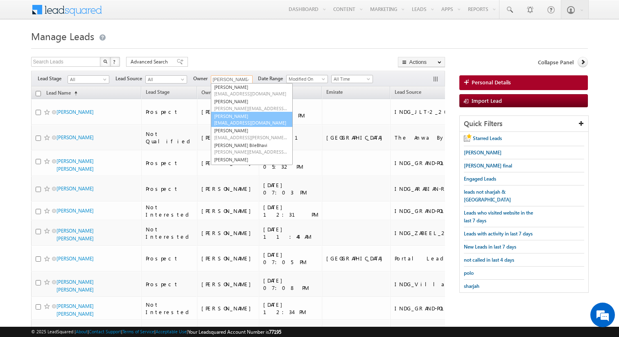
scroll to position [460, 0]
